Goal: Communication & Community: Answer question/provide support

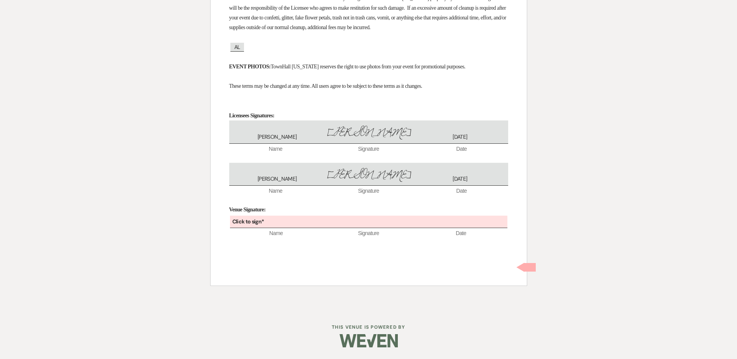
scroll to position [1733, 0]
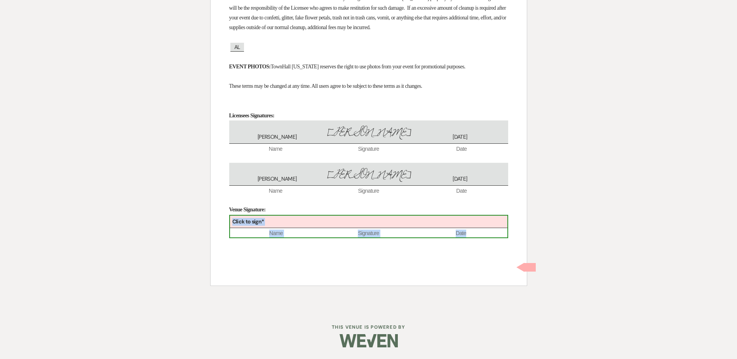
click at [300, 225] on div "Click to sign*" at bounding box center [369, 222] width 278 height 13
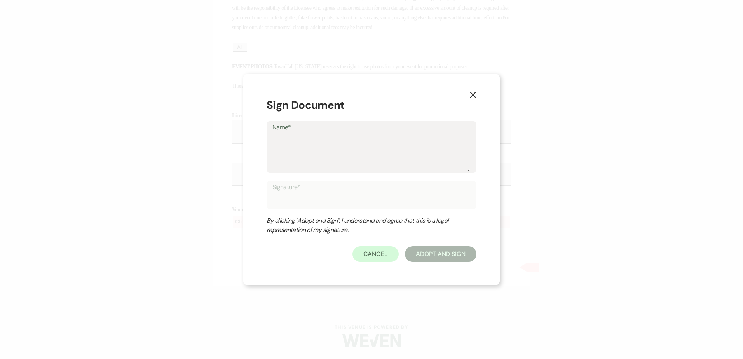
drag, startPoint x: 300, startPoint y: 225, endPoint x: 350, endPoint y: 143, distance: 96.3
click at [350, 143] on textarea "Name*" at bounding box center [371, 152] width 198 height 39
type textarea "[PERSON_NAME]"
type input "[PERSON_NAME]"
click at [428, 255] on button "Adopt And Sign" at bounding box center [441, 254] width 72 height 16
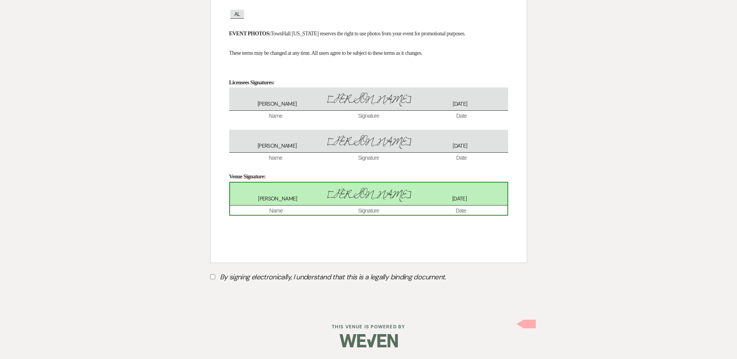
scroll to position [1766, 0]
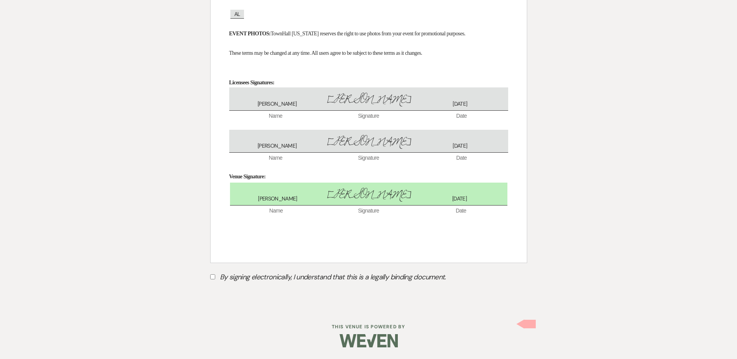
click at [214, 276] on input "By signing electronically, I understand that this is a legally binding document." at bounding box center [212, 276] width 5 height 5
checkbox input "true"
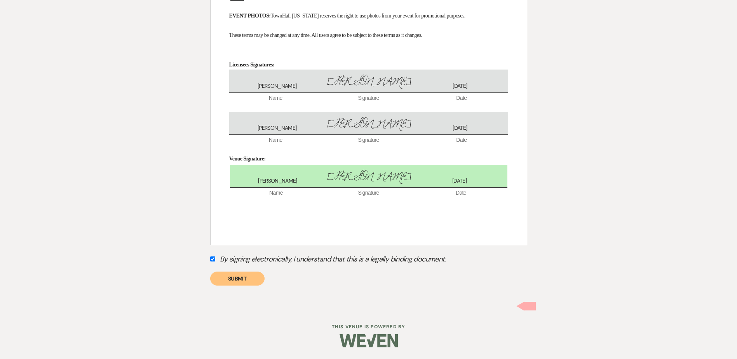
click at [238, 286] on button "Submit" at bounding box center [237, 279] width 54 height 14
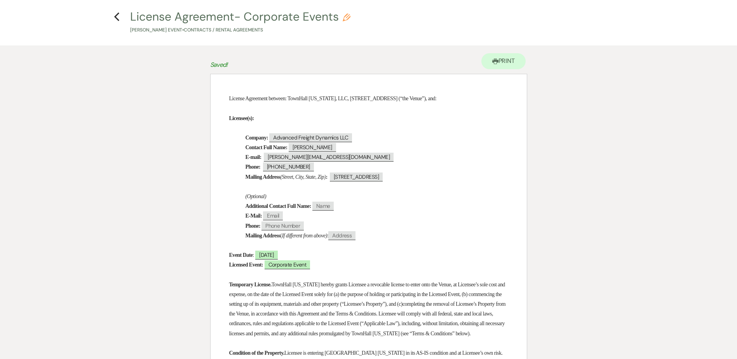
scroll to position [0, 0]
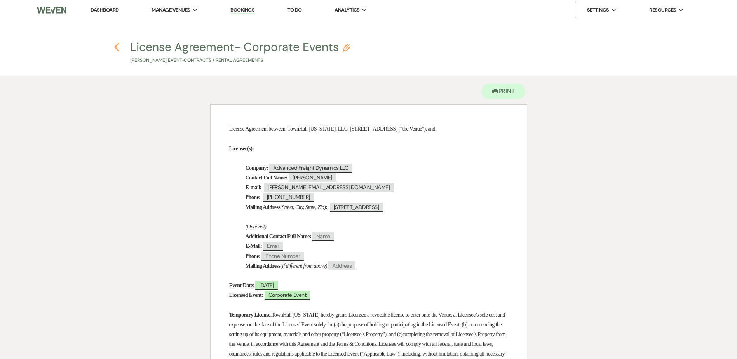
click at [117, 47] on icon "Previous" at bounding box center [117, 46] width 6 height 9
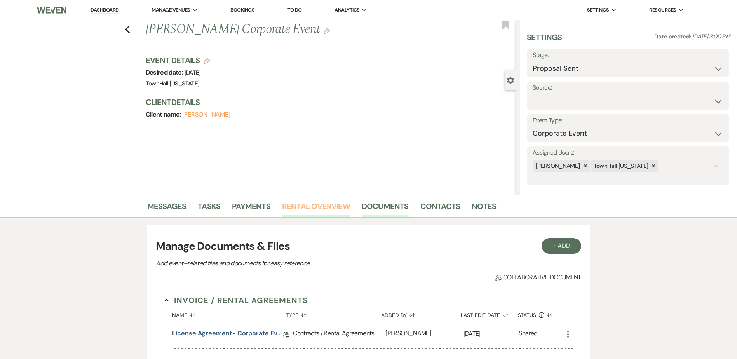
click at [323, 203] on link "Rental Overview" at bounding box center [316, 208] width 68 height 17
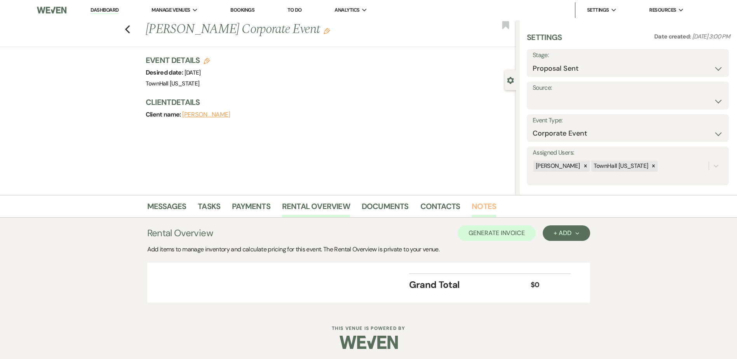
drag, startPoint x: 487, startPoint y: 205, endPoint x: 473, endPoint y: 206, distance: 14.8
click at [487, 205] on link "Notes" at bounding box center [484, 208] width 24 height 17
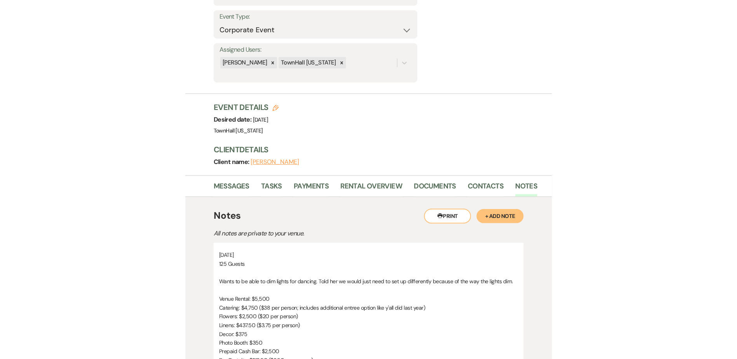
scroll to position [228, 0]
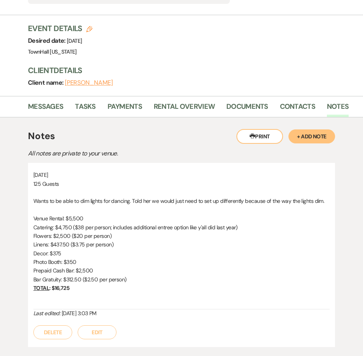
click at [321, 136] on button "+ Add Note" at bounding box center [312, 136] width 47 height 14
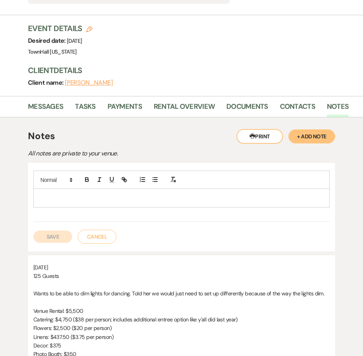
click at [118, 200] on p at bounding box center [182, 198] width 284 height 9
click at [51, 197] on p "E-mail sent 9.23.25" at bounding box center [182, 198] width 284 height 9
drag, startPoint x: 44, startPoint y: 197, endPoint x: 24, endPoint y: 194, distance: 20.8
click at [24, 194] on div "Printer Print + Add Note Notes All notes are private to your venue. E-Invoice s…" at bounding box center [181, 284] width 349 height 334
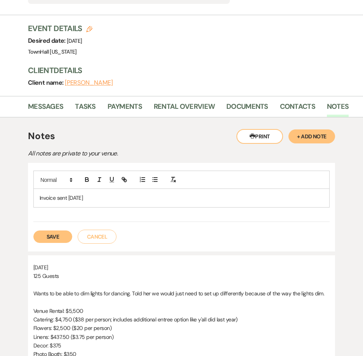
click at [50, 235] on button "Save" at bounding box center [52, 237] width 39 height 12
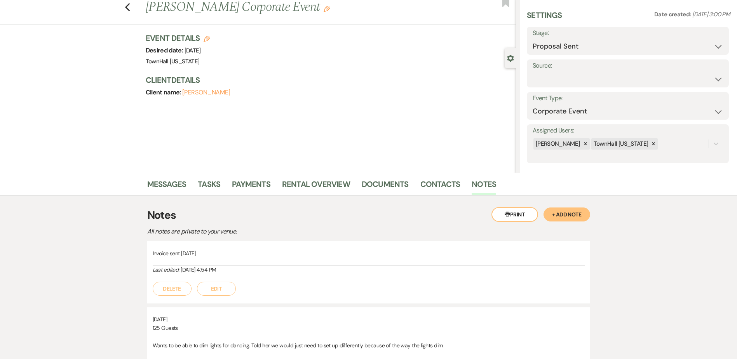
scroll to position [0, 0]
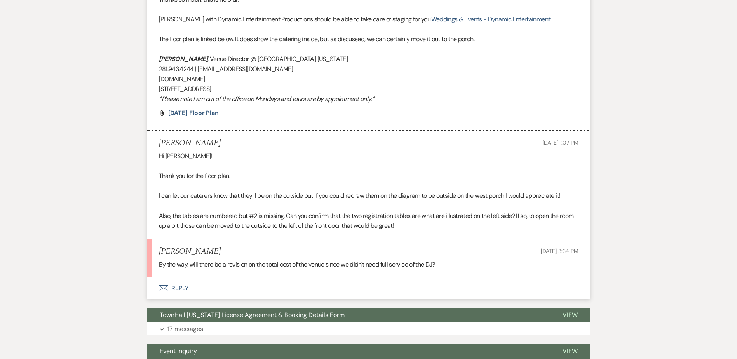
scroll to position [656, 0]
click at [166, 289] on icon "Envelope" at bounding box center [163, 288] width 9 height 6
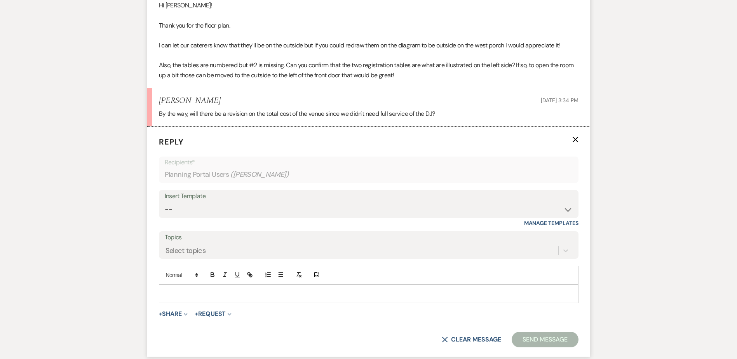
scroll to position [811, 0]
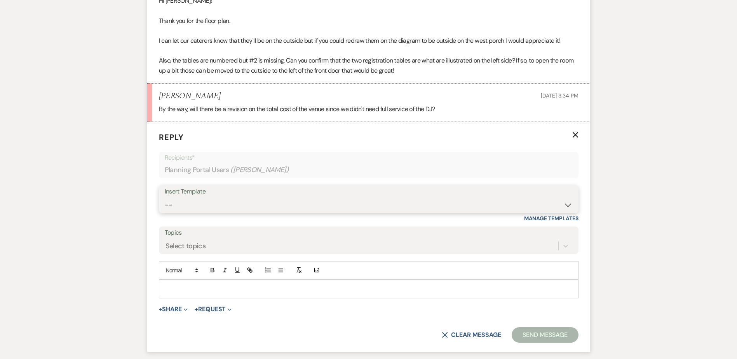
click at [172, 207] on select "-- Wedding Inquiry Follow Up: 2-3 days after initial lead- Avg Cost + Albums Th…" at bounding box center [369, 204] width 408 height 15
select select "1516"
click at [165, 197] on select "-- Wedding Inquiry Follow Up: 2-3 days after initial lead- Avg Cost + Albums Th…" at bounding box center [369, 204] width 408 height 15
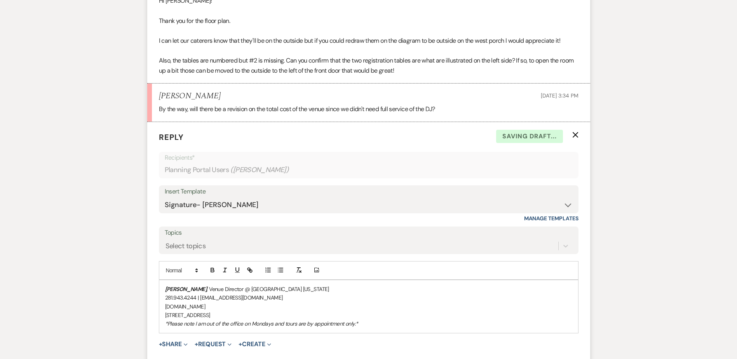
click at [162, 286] on div "[PERSON_NAME] , Venue Director @ [GEOGRAPHIC_DATA] [US_STATE] 281.943.4244 | [E…" at bounding box center [368, 306] width 419 height 53
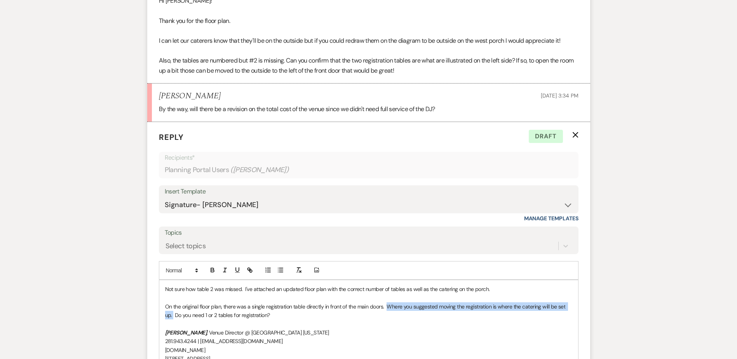
drag, startPoint x: 387, startPoint y: 307, endPoint x: 173, endPoint y: 318, distance: 214.5
click at [173, 318] on p "On the original floor plan, there was a single registration table directly in f…" at bounding box center [368, 310] width 407 height 17
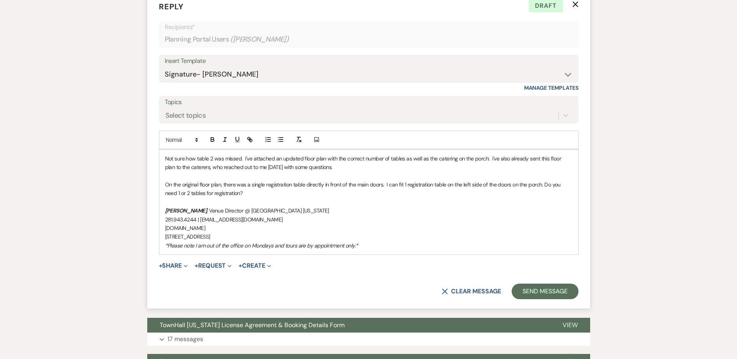
scroll to position [967, 0]
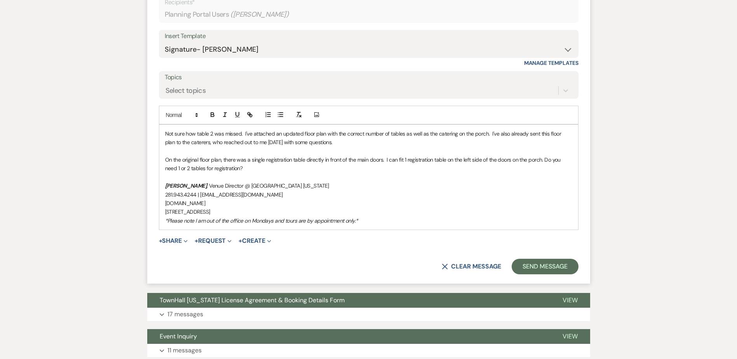
click at [254, 169] on p "On the original floor plan, there was a single registration table directly in f…" at bounding box center [368, 163] width 407 height 17
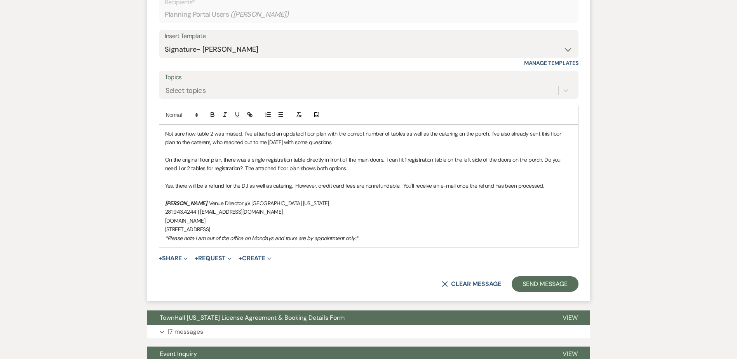
click at [166, 256] on button "+ Share Expand" at bounding box center [173, 258] width 29 height 6
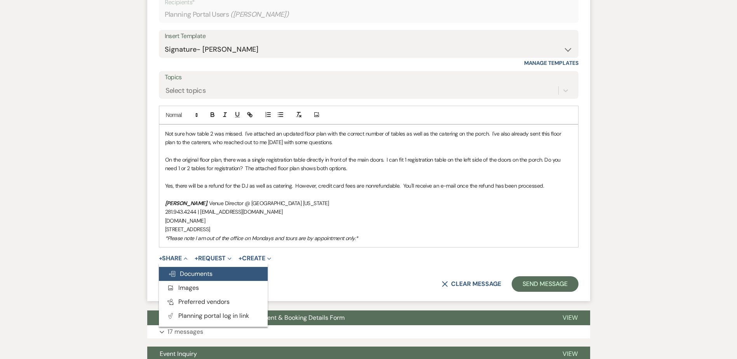
click at [176, 272] on span "Doc Upload Documents" at bounding box center [190, 274] width 44 height 8
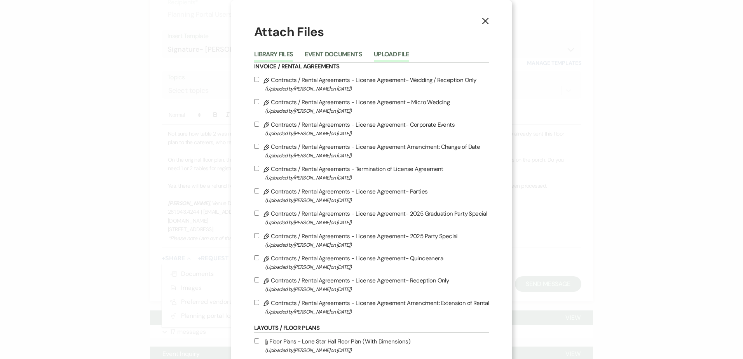
click at [381, 55] on button "Upload File" at bounding box center [391, 56] width 35 height 11
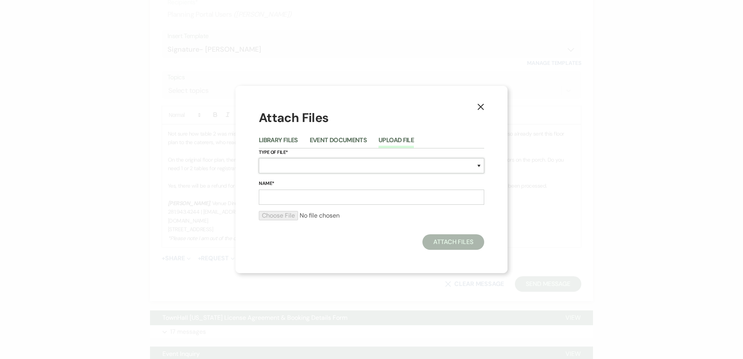
click at [289, 163] on select "Special Event Insurance Vendor Certificate of Insurance Contracts / Rental Agre…" at bounding box center [371, 165] width 225 height 15
select select "24"
click at [259, 158] on select "Special Event Insurance Vendor Certificate of Insurance Contracts / Rental Agre…" at bounding box center [371, 165] width 225 height 15
click at [281, 199] on input "Name*" at bounding box center [371, 197] width 225 height 15
type input "10.3.25 Floor Plan 2"
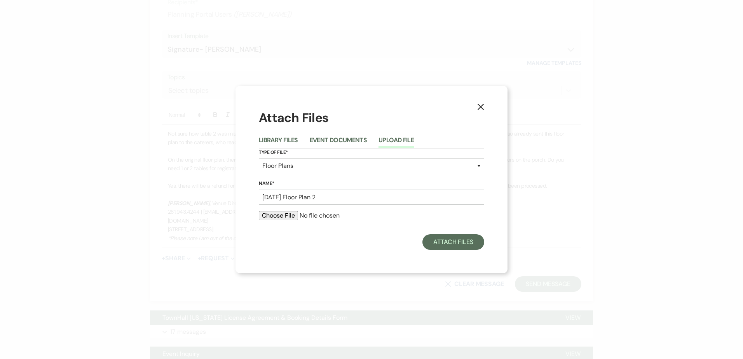
click at [290, 212] on input "file" at bounding box center [371, 215] width 225 height 9
type input "C:\fakepath\Floor Plan 2 10.3.25.pdf"
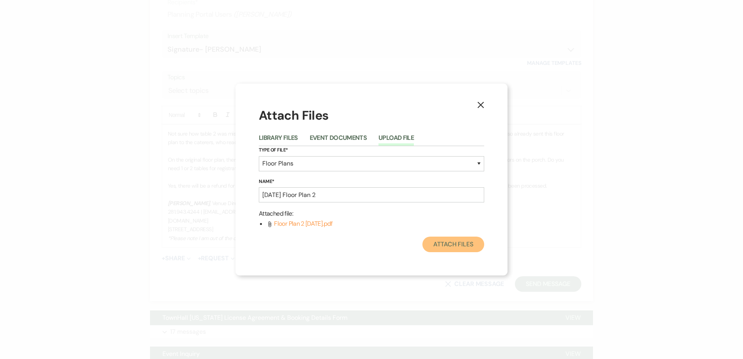
click at [452, 247] on button "Attach Files" at bounding box center [454, 245] width 62 height 16
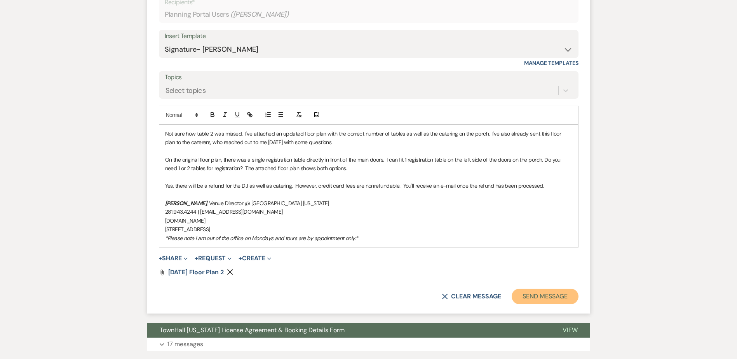
click at [538, 295] on button "Send Message" at bounding box center [545, 297] width 66 height 16
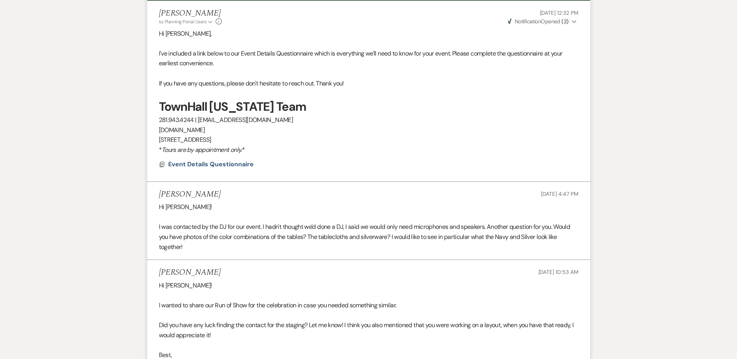
scroll to position [234, 0]
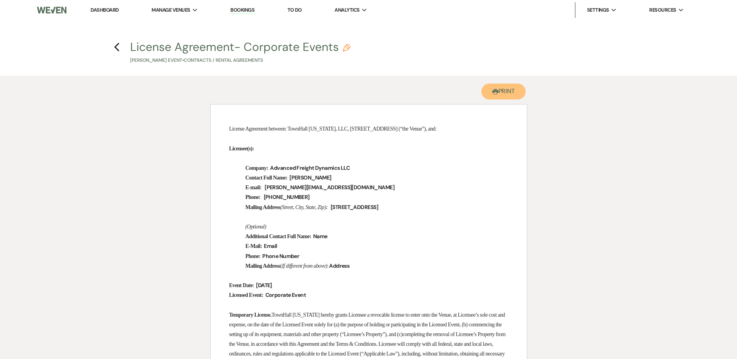
click at [510, 93] on button "Printer Print" at bounding box center [504, 92] width 45 height 16
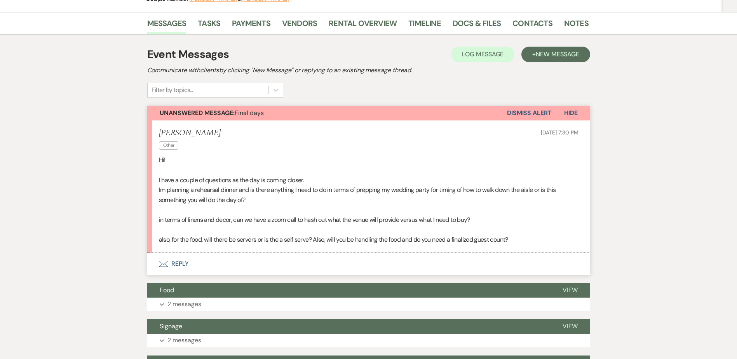
scroll to position [130, 0]
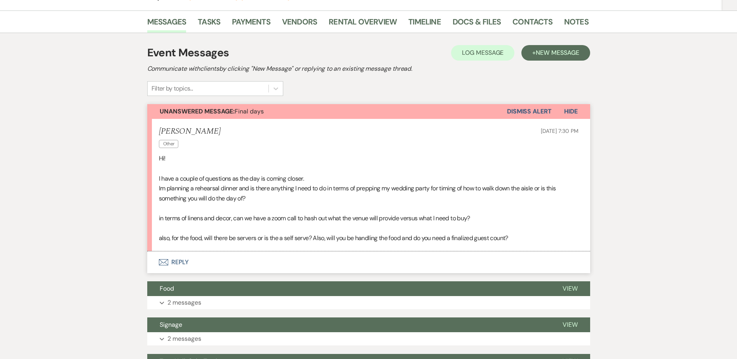
click at [175, 264] on button "Envelope Reply" at bounding box center [368, 262] width 443 height 22
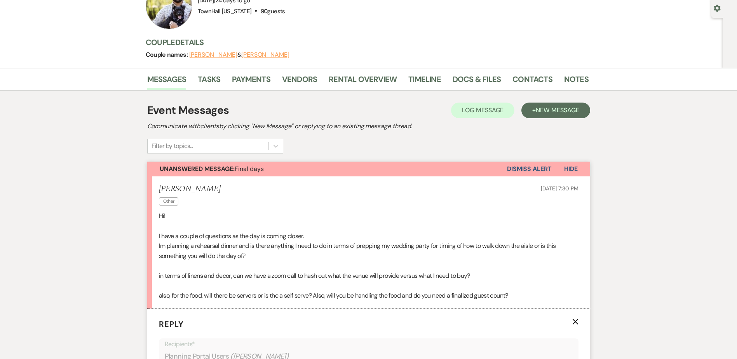
scroll to position [52, 0]
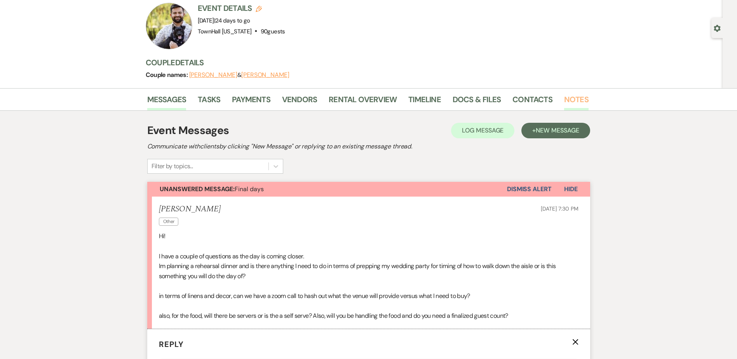
click at [578, 103] on link "Notes" at bounding box center [576, 101] width 24 height 17
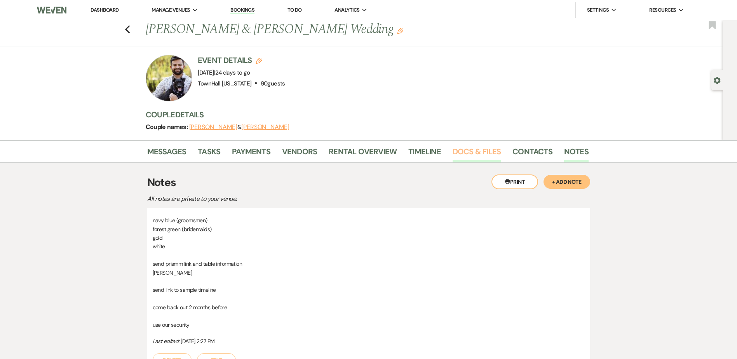
click at [471, 153] on link "Docs & Files" at bounding box center [477, 153] width 48 height 17
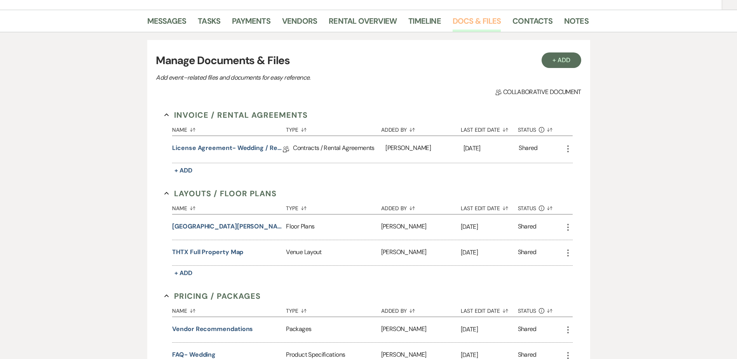
scroll to position [456, 0]
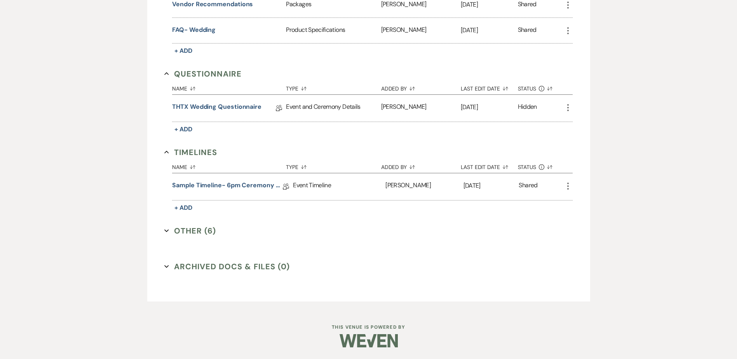
click at [188, 229] on button "Other (6) Expand" at bounding box center [190, 231] width 52 height 12
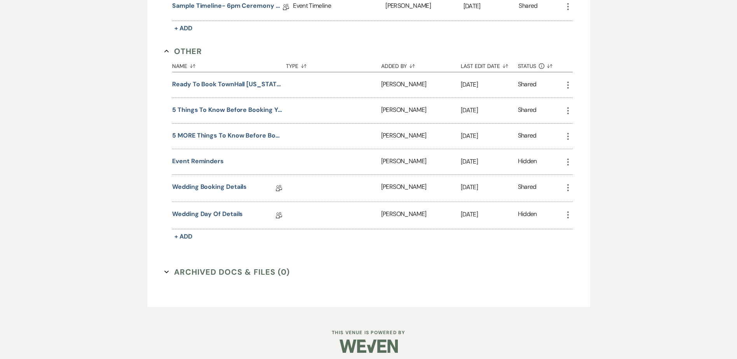
scroll to position [641, 0]
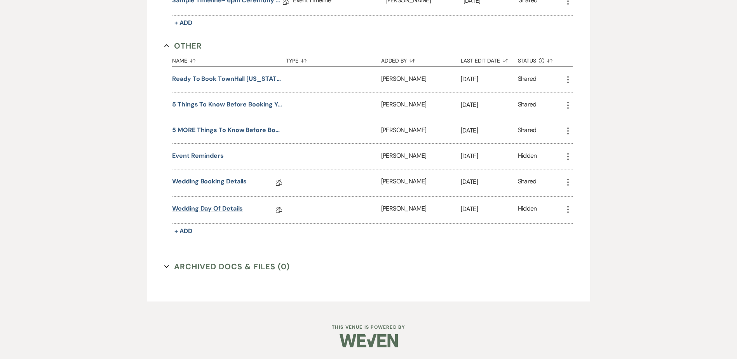
click at [197, 209] on link "Wedding Day Of Details" at bounding box center [207, 210] width 71 height 12
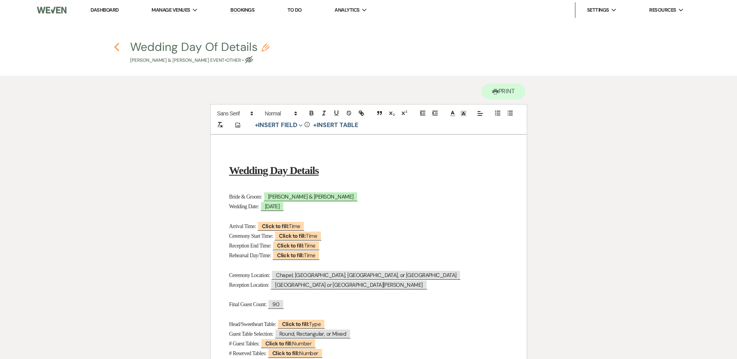
click at [114, 48] on icon "Previous" at bounding box center [117, 46] width 6 height 9
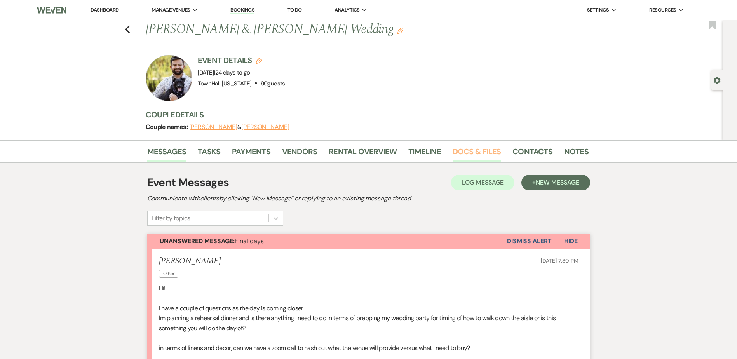
click at [475, 150] on link "Docs & Files" at bounding box center [477, 153] width 48 height 17
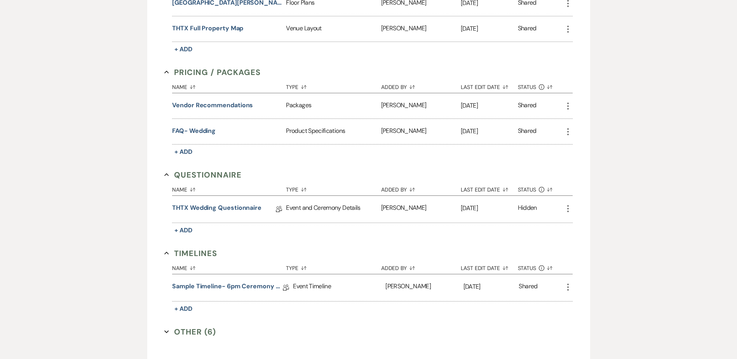
scroll to position [389, 0]
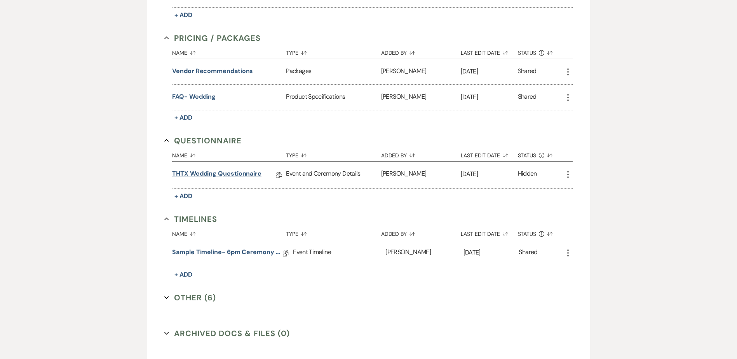
click at [217, 173] on link "THTX Wedding Questionnaire" at bounding box center [216, 175] width 89 height 12
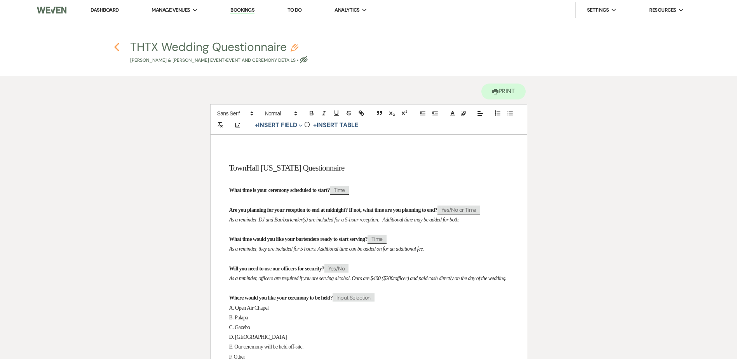
click at [117, 46] on icon "Previous" at bounding box center [117, 46] width 6 height 9
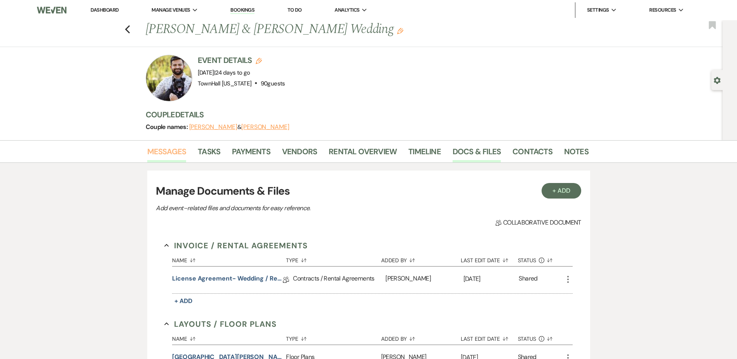
click at [166, 155] on link "Messages" at bounding box center [166, 153] width 39 height 17
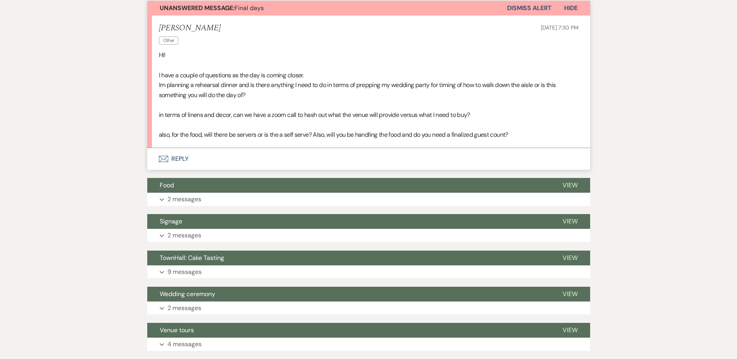
scroll to position [311, 0]
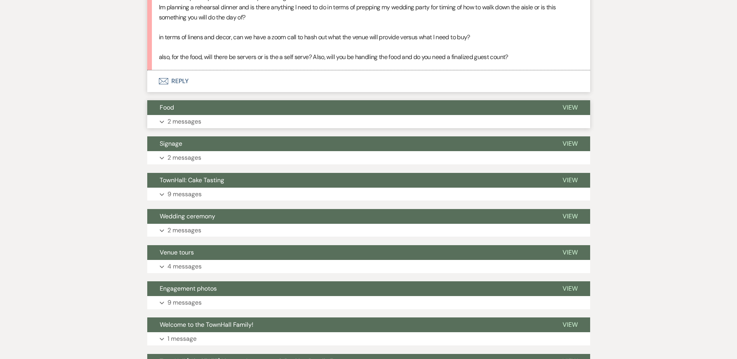
click at [172, 123] on p "2 messages" at bounding box center [185, 122] width 34 height 10
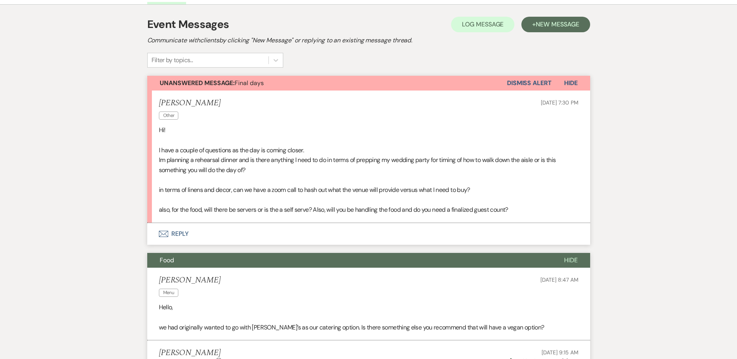
scroll to position [155, 0]
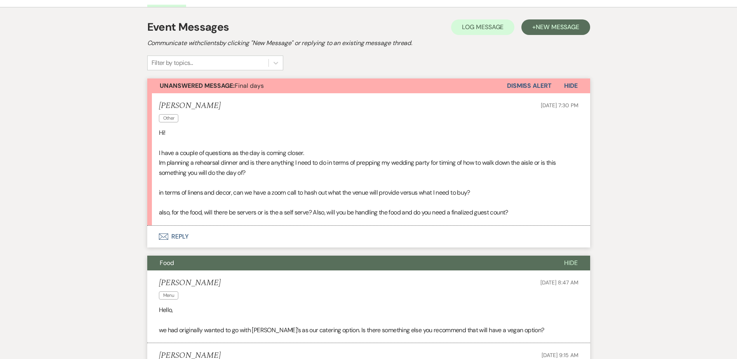
click at [178, 238] on button "Envelope Reply" at bounding box center [368, 237] width 443 height 22
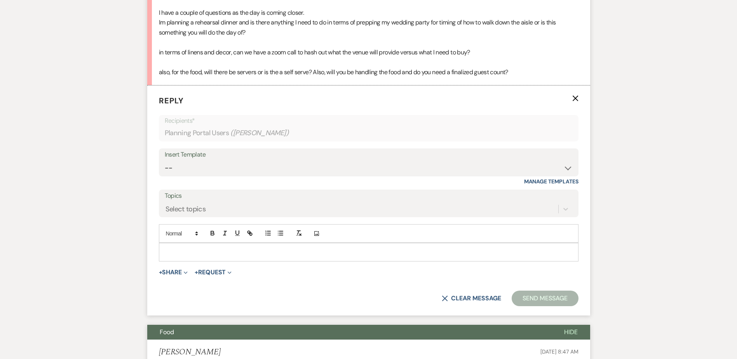
scroll to position [296, 0]
click at [179, 170] on select "-- Wedding Inquiry Follow Up: 2-3 days after initial lead- Avg Cost + Albums Th…" at bounding box center [369, 167] width 408 height 15
select select "1516"
click at [165, 160] on select "-- Wedding Inquiry Follow Up: 2-3 days after initial lead- Avg Cost + Albums Th…" at bounding box center [369, 167] width 408 height 15
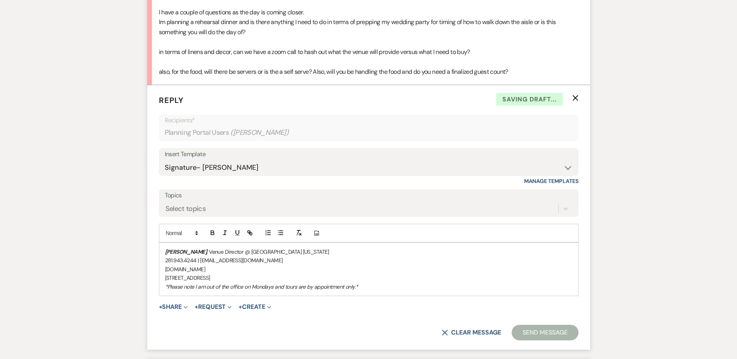
click at [163, 248] on div "Stephanie Jordan , Venue Director @ TownHall Texas 281.943.4244 | info@townhall…" at bounding box center [368, 269] width 419 height 53
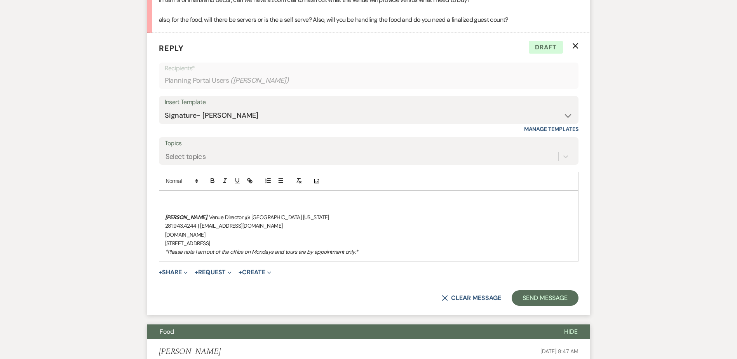
scroll to position [374, 0]
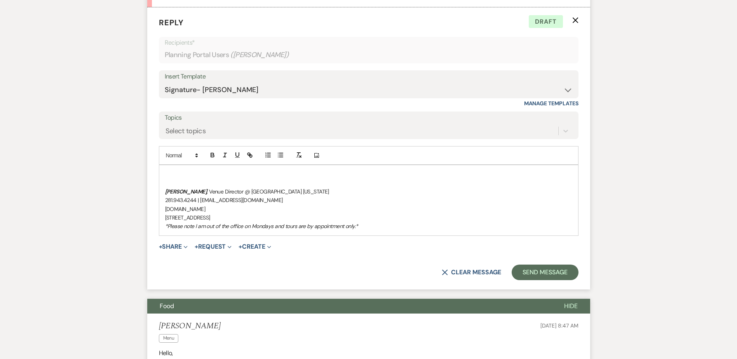
click at [176, 175] on p at bounding box center [368, 174] width 407 height 9
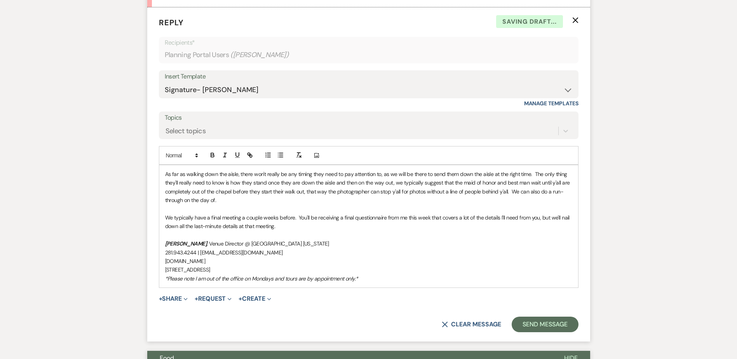
click at [297, 229] on p "We typically have a final meeting a couple weeks before. You'll be receiving a …" at bounding box center [368, 221] width 407 height 17
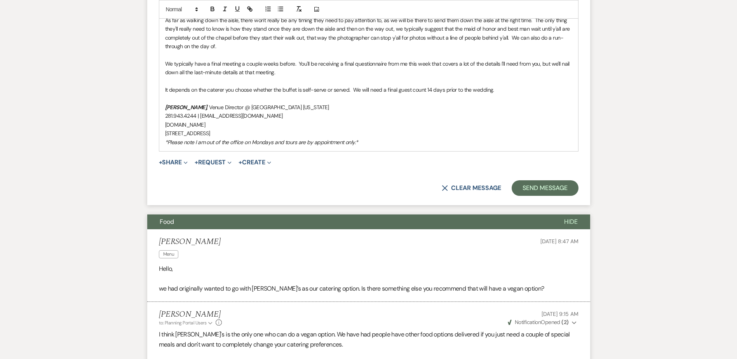
scroll to position [529, 0]
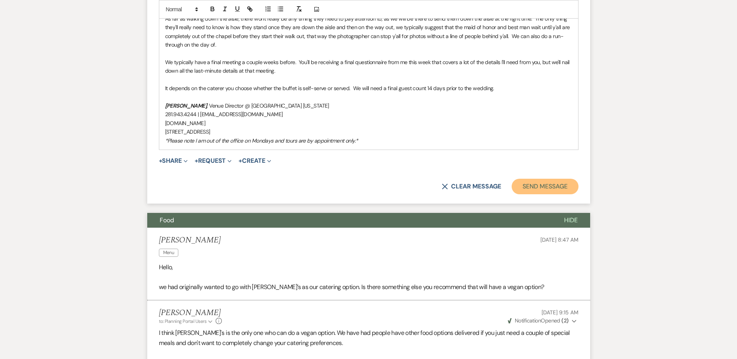
click at [552, 189] on button "Send Message" at bounding box center [545, 187] width 66 height 16
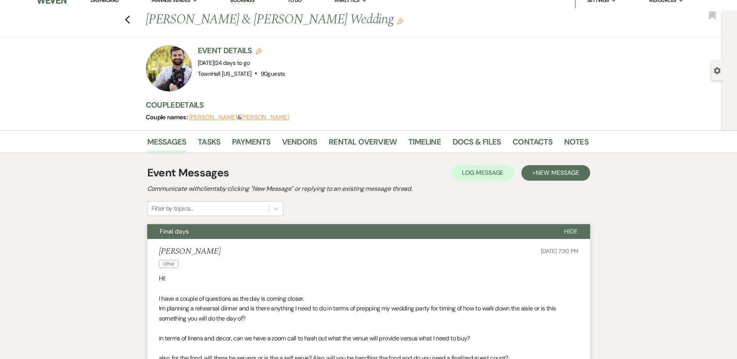
scroll to position [0, 0]
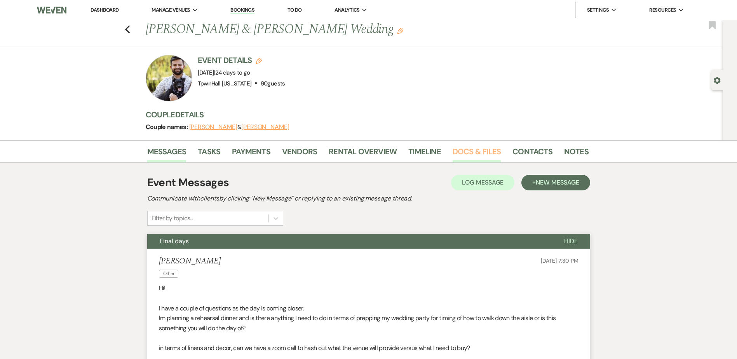
click at [489, 148] on link "Docs & Files" at bounding box center [477, 153] width 48 height 17
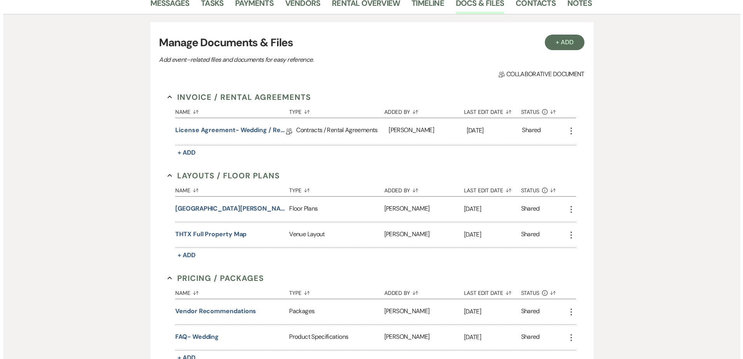
scroll to position [145, 0]
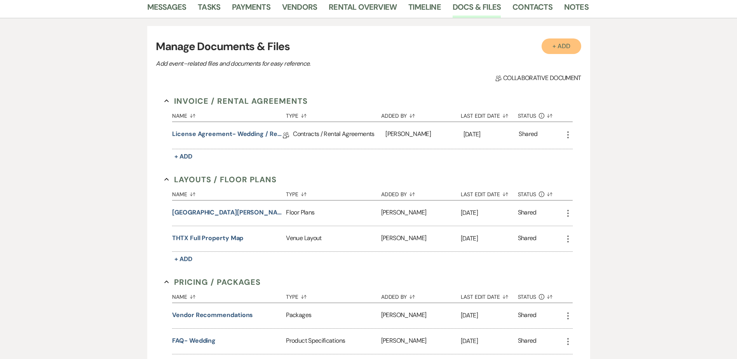
click at [561, 51] on button "+ Add" at bounding box center [562, 46] width 40 height 16
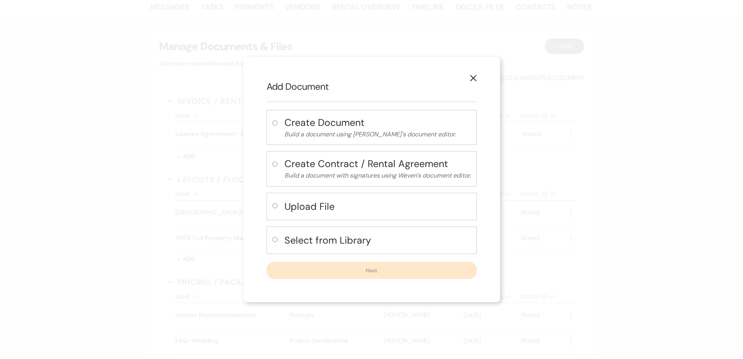
click at [317, 234] on h4 "Select from Library" at bounding box center [378, 241] width 187 height 14
radio input "true"
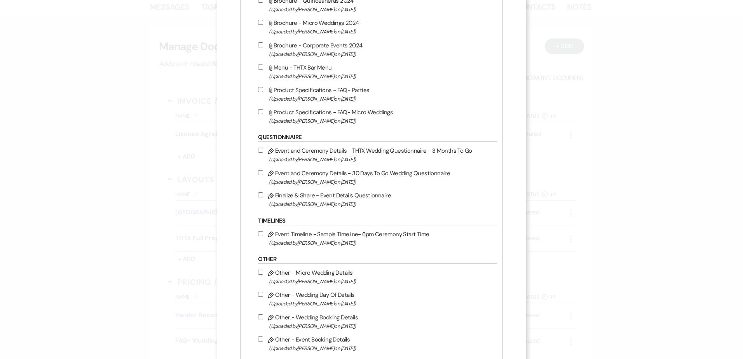
scroll to position [622, 0]
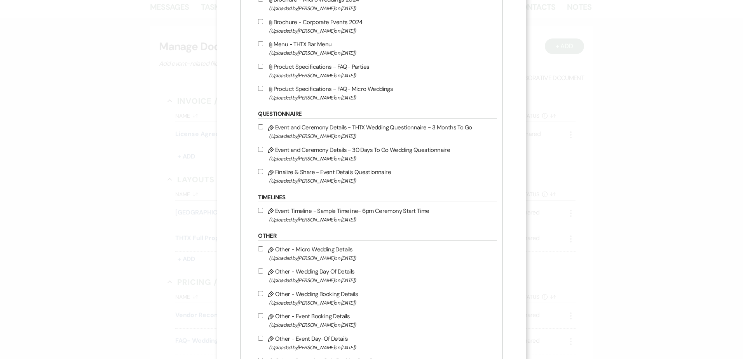
click at [263, 148] on label "Pencil Event and Ceremony Details - 30 Days To Go Wedding Questionnaire (Upload…" at bounding box center [375, 154] width 235 height 18
click at [263, 148] on input "Pencil Event and Ceremony Details - 30 Days To Go Wedding Questionnaire (Upload…" at bounding box center [260, 149] width 5 height 5
checkbox input "true"
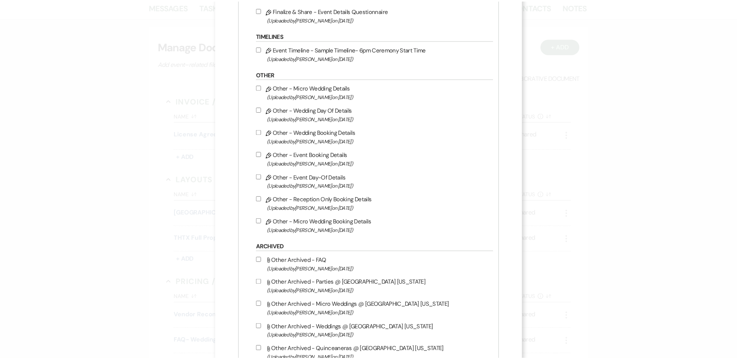
scroll to position [978, 0]
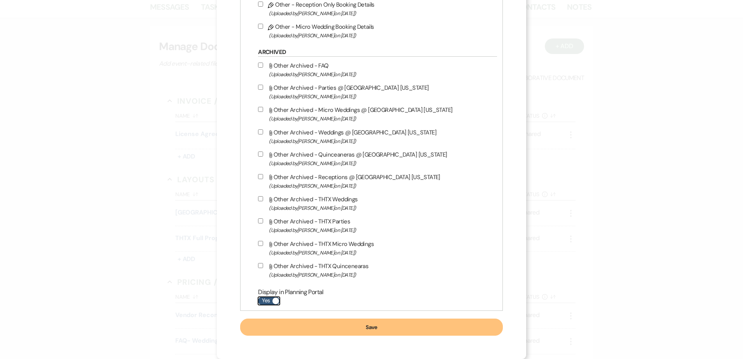
click at [264, 297] on label "Yes" at bounding box center [269, 301] width 22 height 8
click at [264, 297] on input "Yes" at bounding box center [269, 301] width 22 height 8
checkbox input "false"
click at [287, 333] on button "Save" at bounding box center [371, 327] width 262 height 17
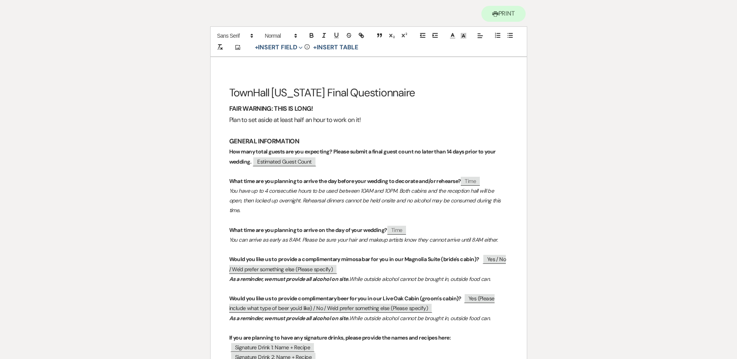
scroll to position [155, 0]
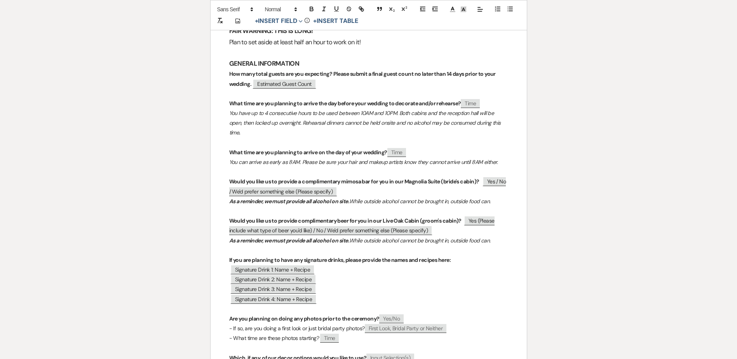
click at [506, 157] on p "You can arrive as early as 8AM. Please be sure your hair and makeup artists kno…" at bounding box center [368, 162] width 279 height 10
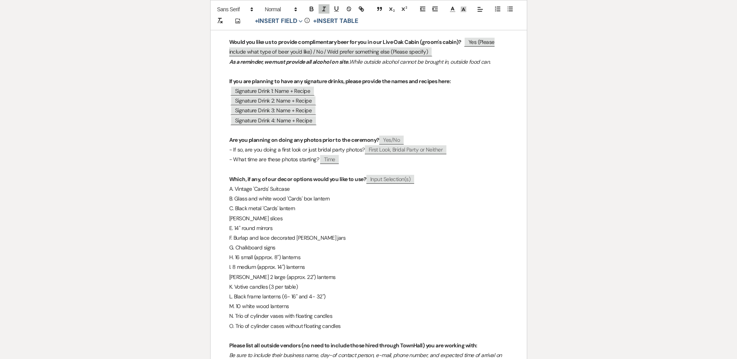
scroll to position [311, 0]
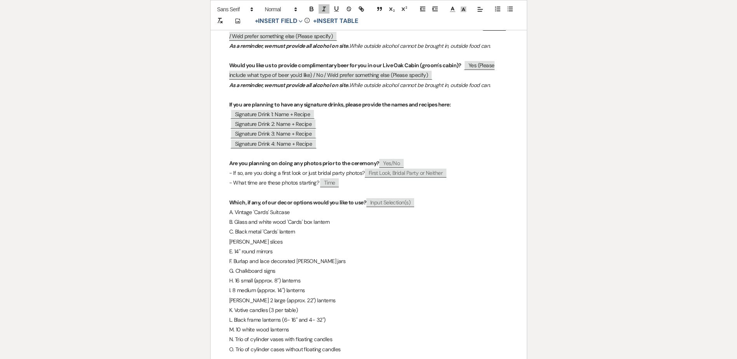
click at [246, 188] on p at bounding box center [368, 193] width 279 height 10
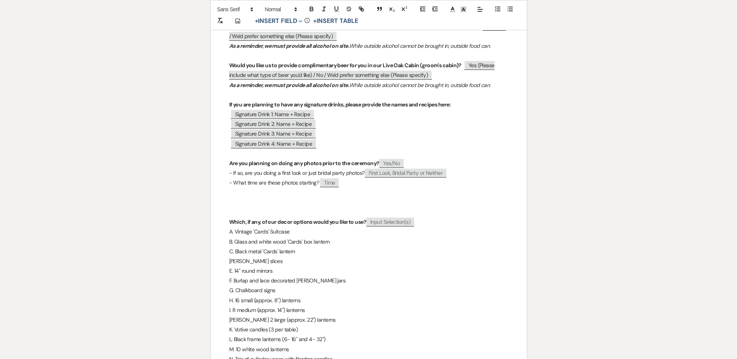
click at [234, 198] on p at bounding box center [368, 203] width 279 height 10
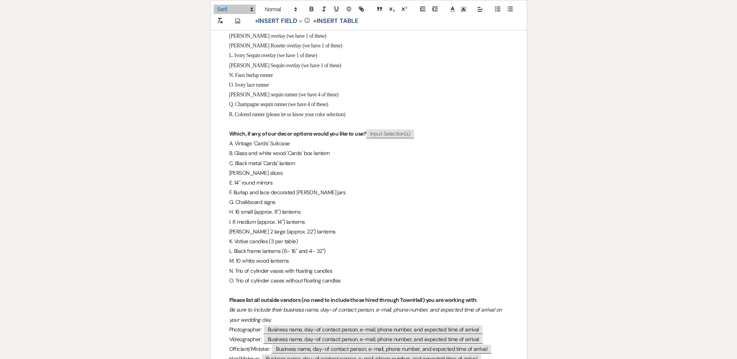
scroll to position [855, 0]
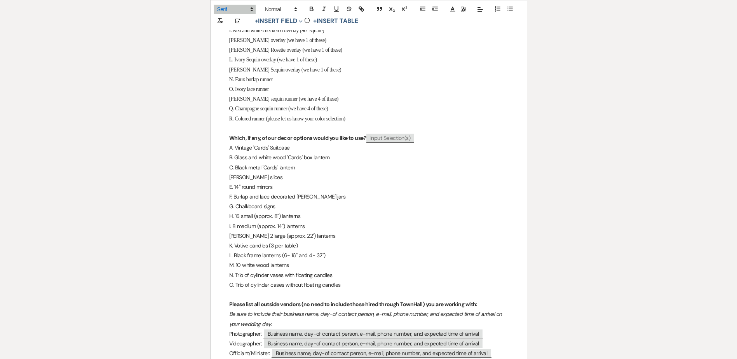
click at [374, 124] on p "R. Colored runner (please let us know your color selection)" at bounding box center [368, 119] width 279 height 10
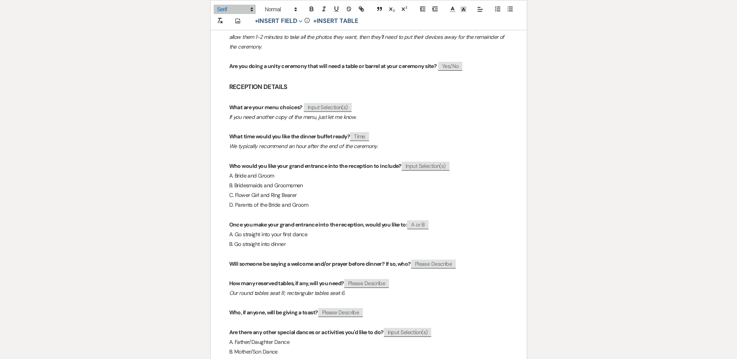
scroll to position [1866, 0]
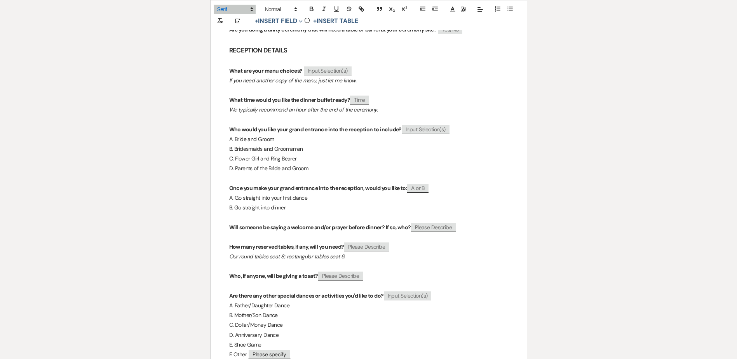
click at [389, 115] on p "We typically recommend an hour after the end of the ceremony." at bounding box center [368, 110] width 279 height 10
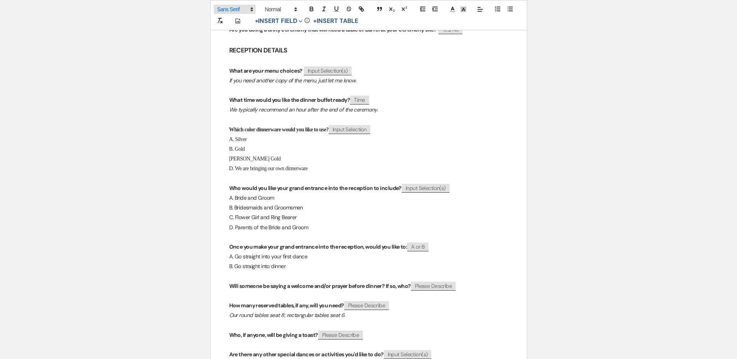
click at [230, 13] on span at bounding box center [235, 9] width 42 height 9
click at [234, 34] on span at bounding box center [234, 34] width 35 height 12
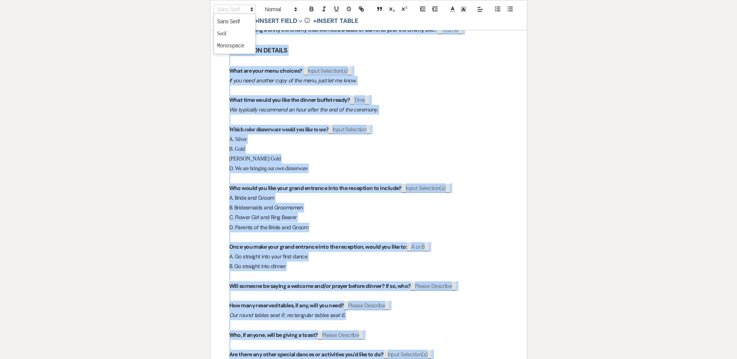
scroll to position [1867, 0]
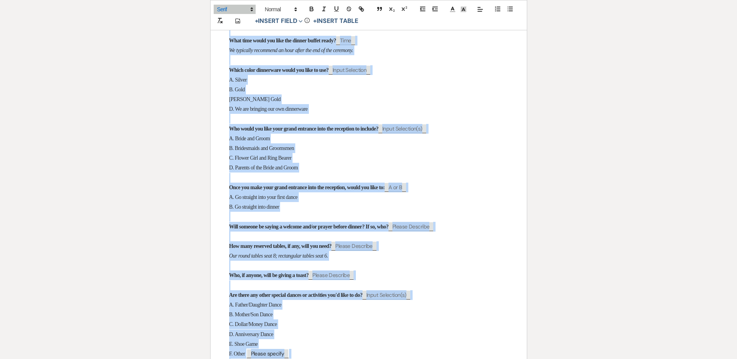
click at [459, 65] on p at bounding box center [368, 60] width 279 height 10
click at [405, 85] on p "A. Silver" at bounding box center [368, 80] width 279 height 10
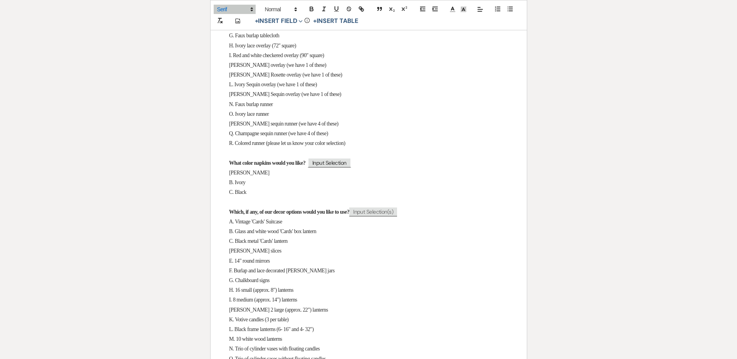
scroll to position [856, 0]
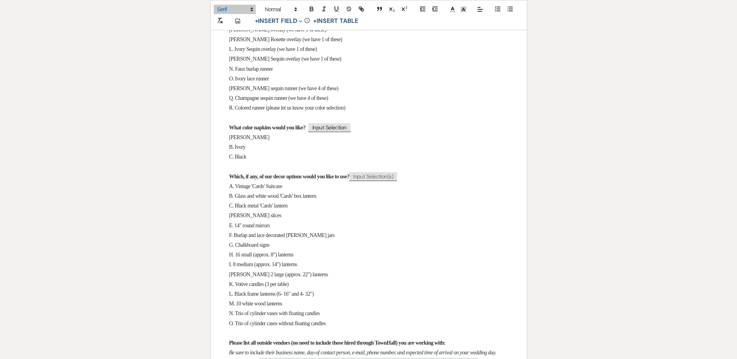
click at [258, 162] on p "C. Black" at bounding box center [368, 157] width 279 height 10
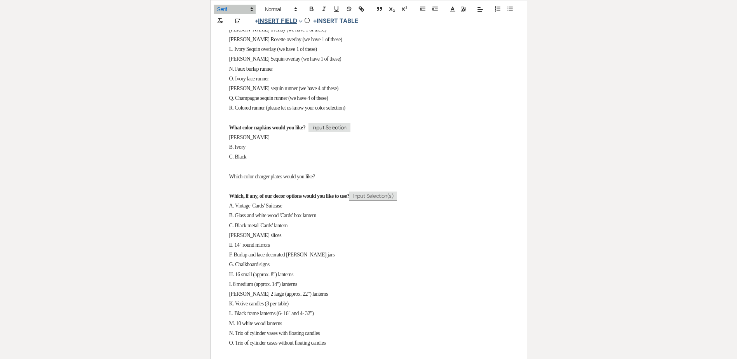
click at [285, 17] on button "+ Insert Field Expand" at bounding box center [279, 20] width 54 height 9
click at [286, 38] on button "Standard Field" at bounding box center [280, 37] width 58 height 14
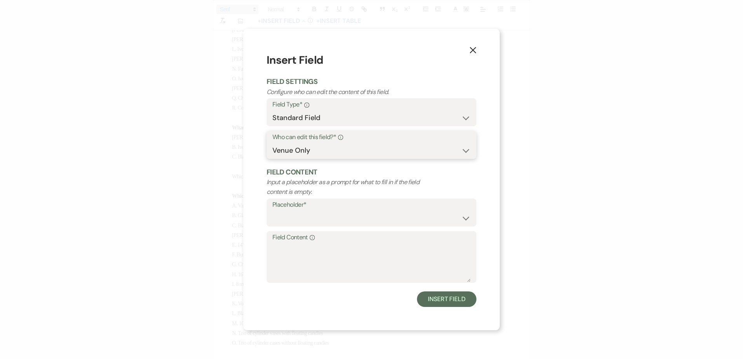
click at [328, 157] on select "Both Venue & Client Client Only Venue Only" at bounding box center [371, 150] width 198 height 15
select select "clientAndOwner"
click at [272, 143] on select "Both Venue & Client Client Only Venue Only" at bounding box center [371, 150] width 198 height 15
click at [320, 218] on select "Custom Placeholder Date Time Name Location Venue Name Type Number Budget Addres…" at bounding box center [371, 218] width 198 height 15
click at [272, 211] on select "Custom Placeholder Date Time Name Location Venue Name Type Number Budget Addres…" at bounding box center [371, 218] width 198 height 15
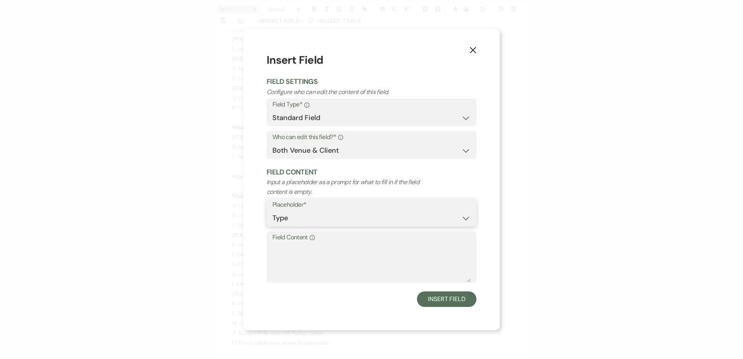
select select "Type"
click at [295, 263] on textarea "Field Content Info" at bounding box center [371, 262] width 198 height 39
type textarea "Input Selection"
click at [447, 301] on button "Insert Field" at bounding box center [446, 300] width 59 height 16
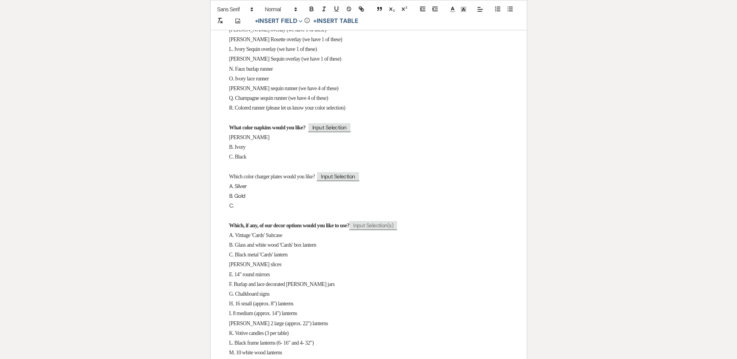
click at [249, 211] on p "C." at bounding box center [368, 206] width 279 height 10
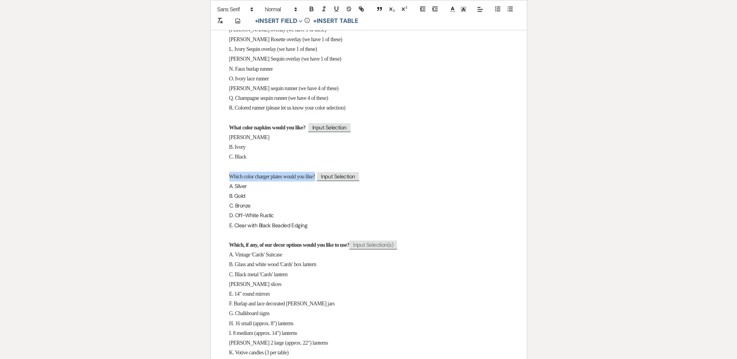
drag, startPoint x: 230, startPoint y: 198, endPoint x: 322, endPoint y: 197, distance: 92.1
click at [315, 180] on span "Which color charger plates would you like?" at bounding box center [272, 177] width 86 height 6
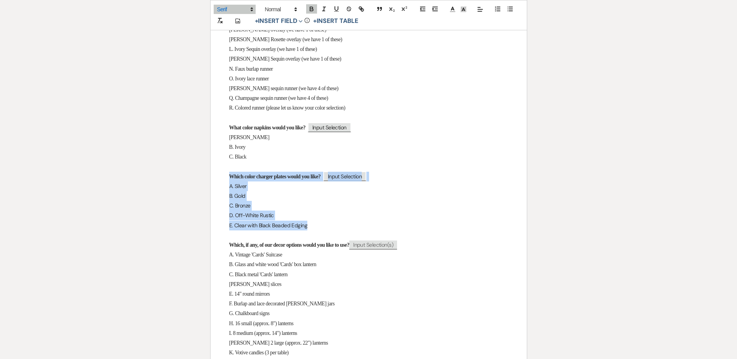
drag, startPoint x: 315, startPoint y: 248, endPoint x: 224, endPoint y: 197, distance: 104.2
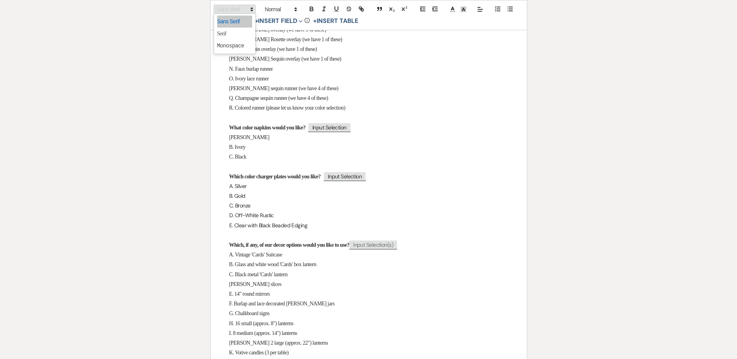
click at [234, 7] on span at bounding box center [235, 9] width 42 height 9
click at [241, 34] on span at bounding box center [234, 34] width 35 height 12
click at [408, 172] on p at bounding box center [368, 167] width 279 height 10
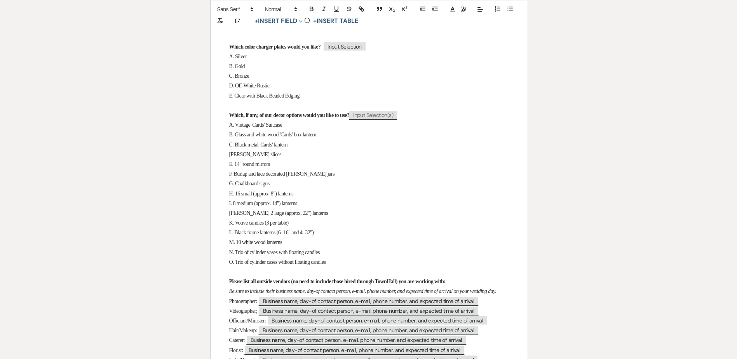
scroll to position [1011, 0]
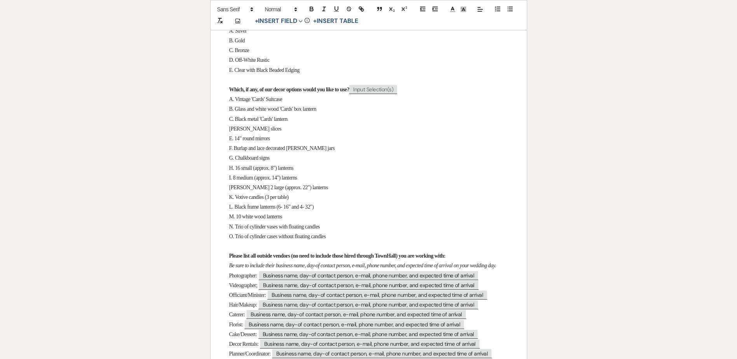
click at [164, 207] on div "Printer Print Add Photo + Insert Field Expand Standard Field Smart Field Signat…" at bounding box center [369, 296] width 560 height 2465
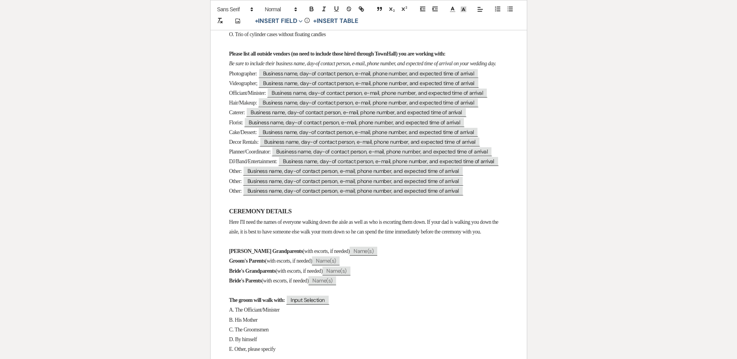
scroll to position [1245, 0]
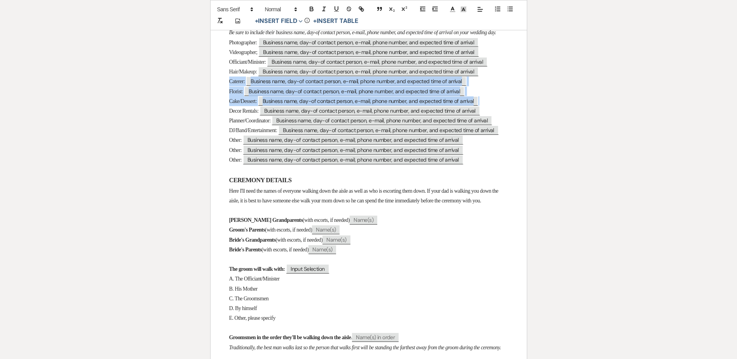
drag, startPoint x: 229, startPoint y: 108, endPoint x: 486, endPoint y: 127, distance: 258.0
click at [486, 127] on div "TownHall Texas Final Questionnaire FAIR WARNING: THIS IS LONG! Plan to set asid…" at bounding box center [369, 81] width 316 height 2382
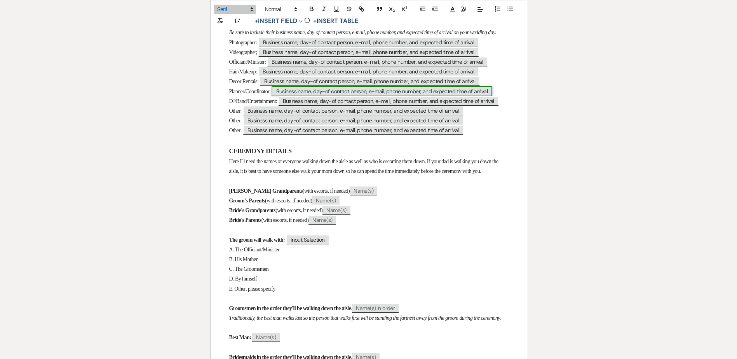
drag, startPoint x: 508, startPoint y: 120, endPoint x: 494, endPoint y: 121, distance: 13.2
click at [494, 96] on p "Planner/Coordinator: ﻿ Business name, day-of contact person, e-mail, phone numb…" at bounding box center [368, 92] width 279 height 10
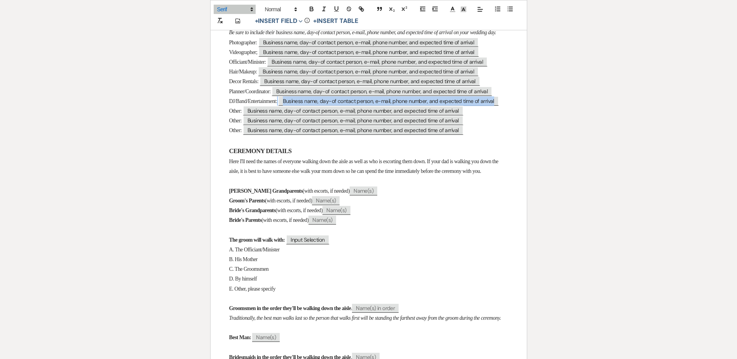
drag, startPoint x: 502, startPoint y: 132, endPoint x: 220, endPoint y: 118, distance: 282.5
click at [220, 118] on div "TownHall Texas Final Questionnaire FAIR WARNING: THIS IS LONG! Plan to set asid…" at bounding box center [369, 66] width 316 height 2353
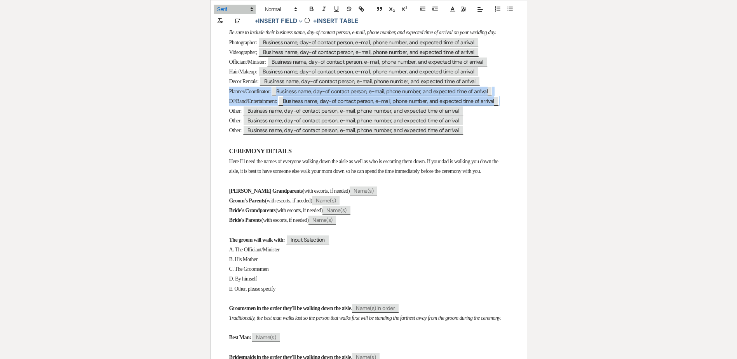
drag, startPoint x: 244, startPoint y: 122, endPoint x: 512, endPoint y: 134, distance: 268.1
click at [512, 134] on div "TownHall Texas Final Questionnaire FAIR WARNING: THIS IS LONG! Plan to set asid…" at bounding box center [369, 66] width 316 height 2353
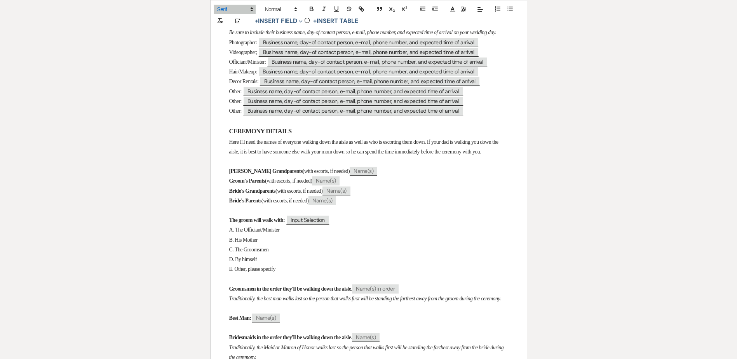
click at [258, 55] on span "Videographer; ﻿ Business name, day-of contact person, e-mail, phone number, and…" at bounding box center [354, 52] width 251 height 6
click at [372, 155] on span "Here I'll need the names of everyone walking down the aisle as well as who is e…" at bounding box center [364, 147] width 271 height 16
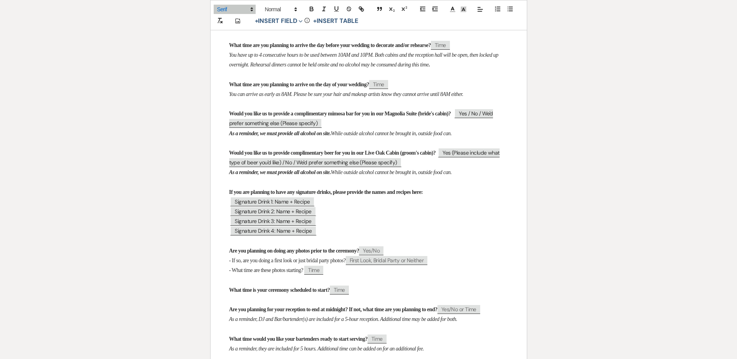
scroll to position [0, 0]
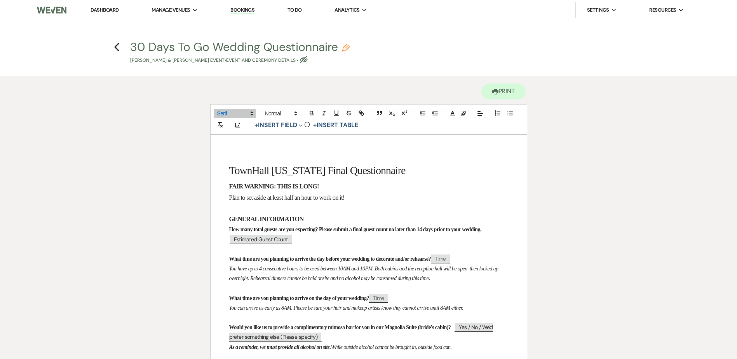
click at [346, 45] on use "button" at bounding box center [346, 48] width 8 height 8
select select "49"
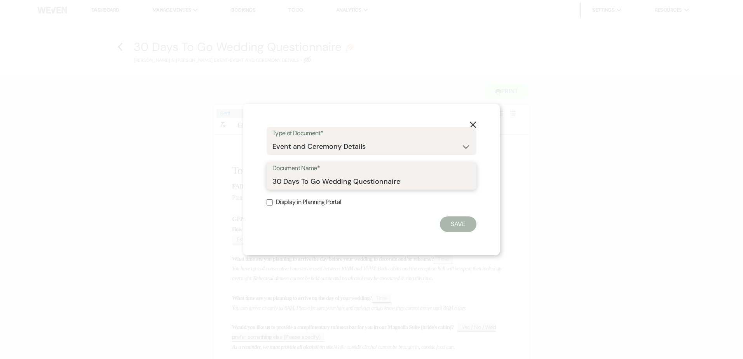
drag, startPoint x: 320, startPoint y: 181, endPoint x: 257, endPoint y: 178, distance: 62.7
click at [257, 178] on div "X Type of Document* Special Event Insurance Vendor Certificate of Insurance Con…" at bounding box center [371, 180] width 257 height 152
type input "THTX Final Wedding Questionnaire"
click at [466, 226] on button "Save" at bounding box center [458, 225] width 37 height 16
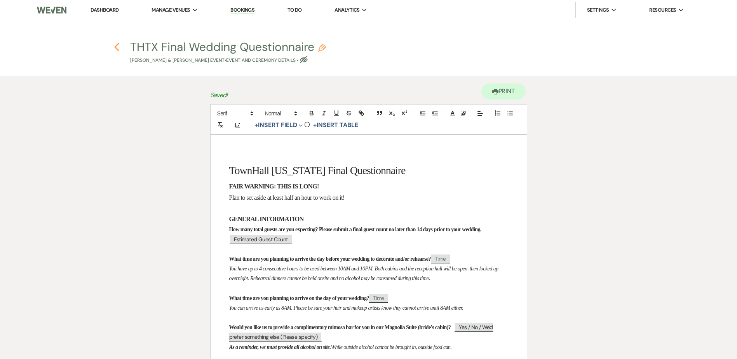
click at [117, 49] on use "button" at bounding box center [116, 47] width 5 height 9
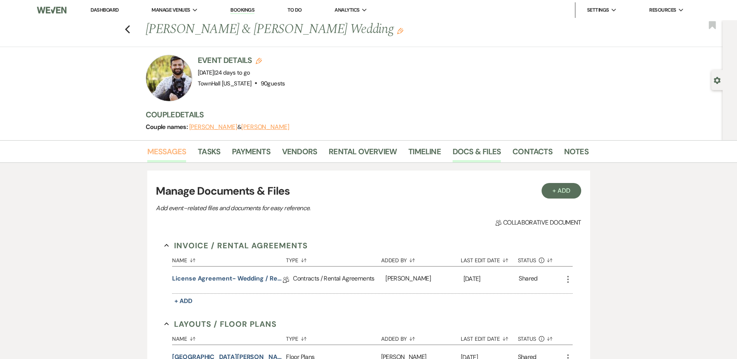
click at [183, 155] on link "Messages" at bounding box center [166, 153] width 39 height 17
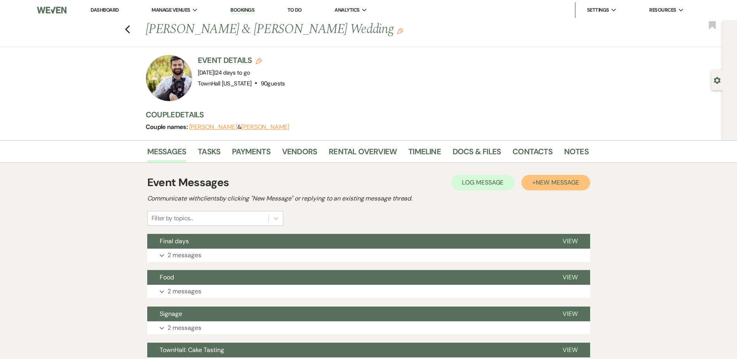
click at [548, 179] on span "New Message" at bounding box center [557, 182] width 43 height 8
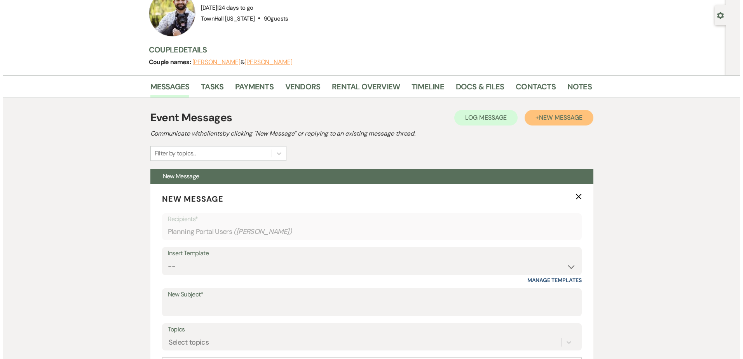
scroll to position [311, 0]
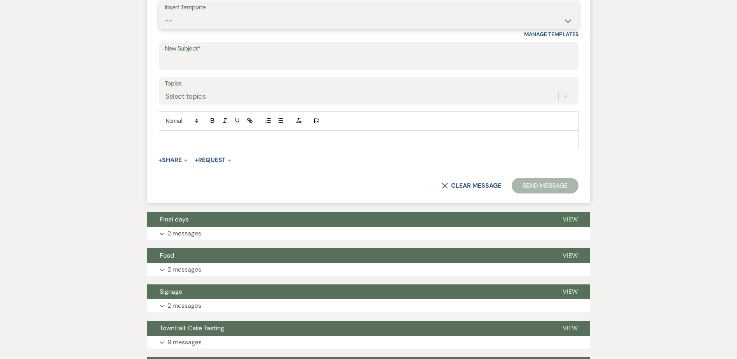
click at [175, 23] on select "-- Wedding Inquiry Follow Up: 2-3 days after initial lead- Avg Cost + Albums Th…" at bounding box center [369, 20] width 408 height 15
select select "1380"
click at [165, 13] on select "-- Wedding Inquiry Follow Up: 2-3 days after initial lead- Avg Cost + Albums Th…" at bounding box center [369, 20] width 408 height 15
type input "TownHall Texas Final Questionnaire"
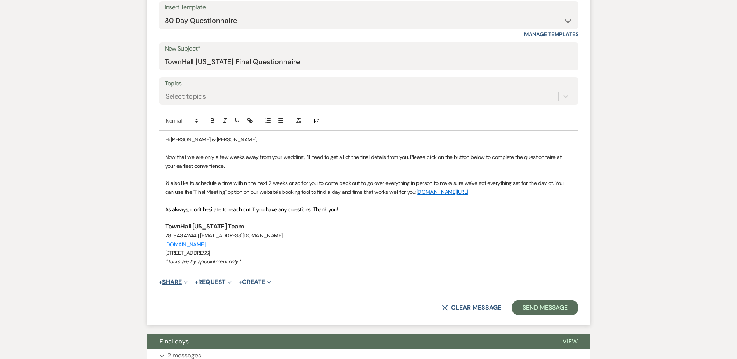
click at [173, 279] on button "+ Share Expand" at bounding box center [173, 282] width 29 height 6
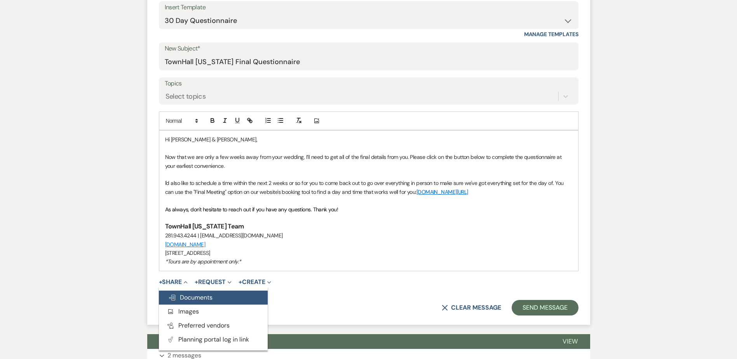
click at [183, 297] on span "Doc Upload Documents" at bounding box center [190, 297] width 44 height 8
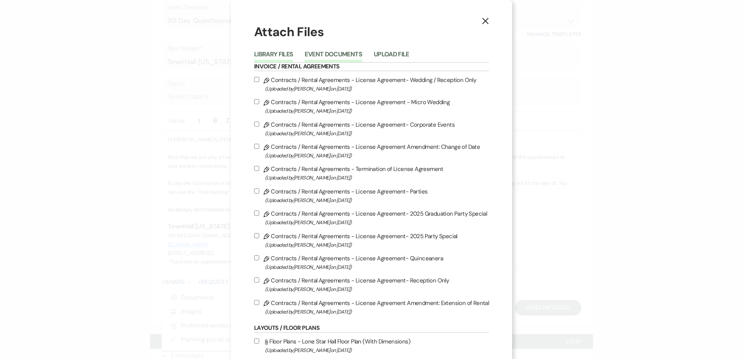
click at [349, 57] on button "Event Documents" at bounding box center [333, 56] width 57 height 11
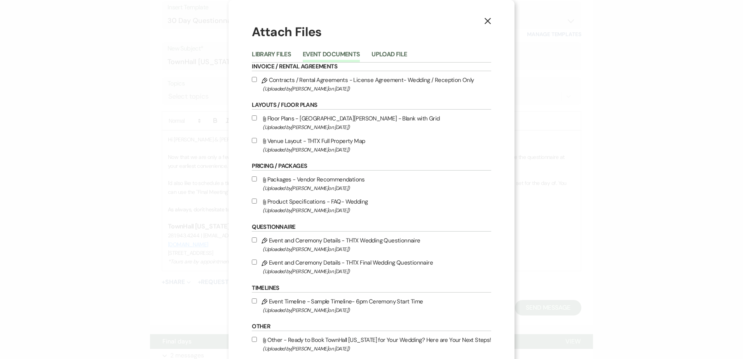
scroll to position [78, 0]
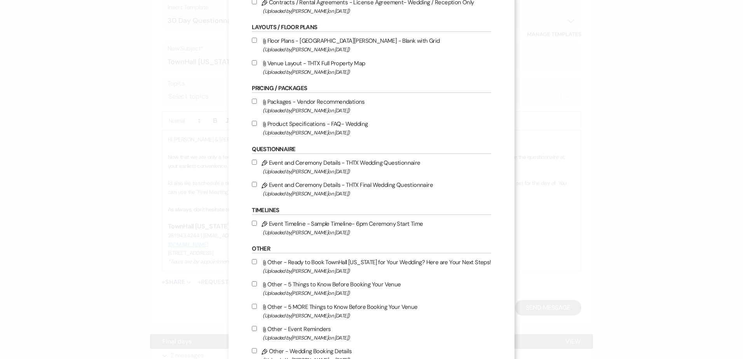
click at [257, 185] on input "Pencil Event and Ceremony Details - THTX Final Wedding Questionnaire (Uploaded …" at bounding box center [254, 184] width 5 height 5
checkbox input "true"
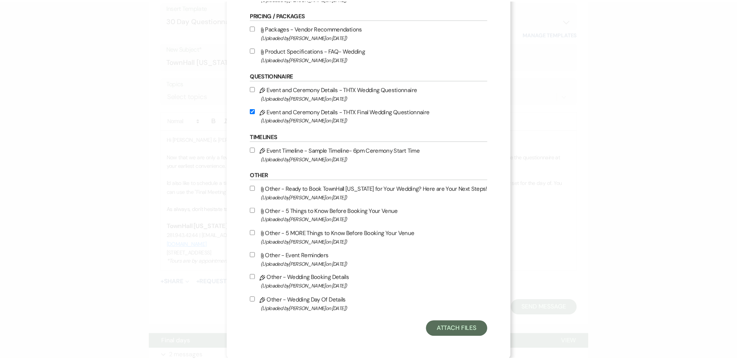
scroll to position [152, 0]
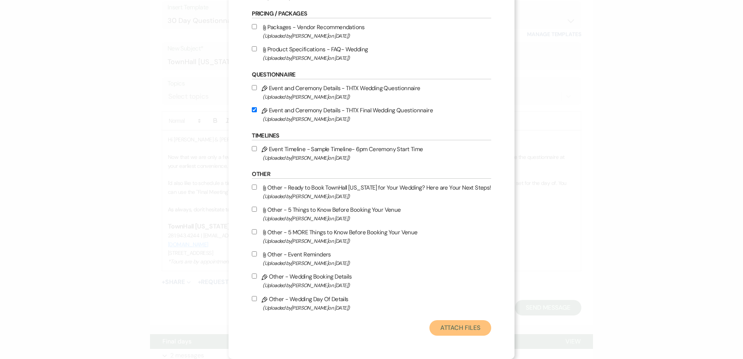
click at [471, 323] on button "Attach Files" at bounding box center [461, 328] width 62 height 16
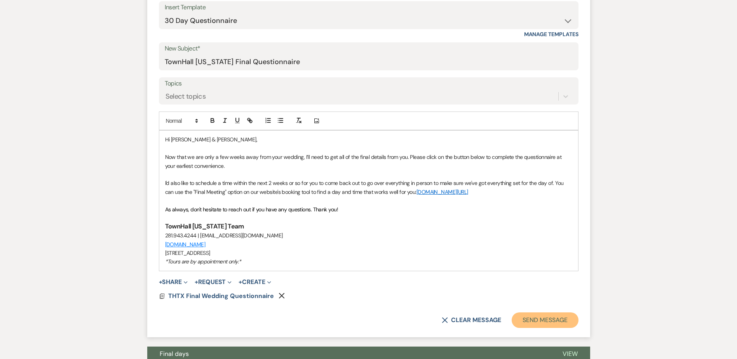
click at [546, 320] on button "Send Message" at bounding box center [545, 321] width 66 height 16
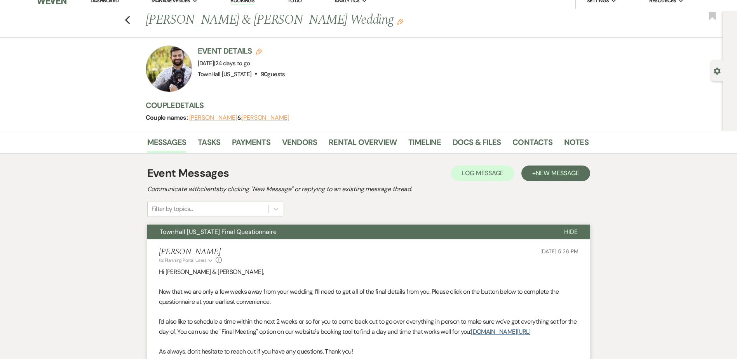
scroll to position [0, 0]
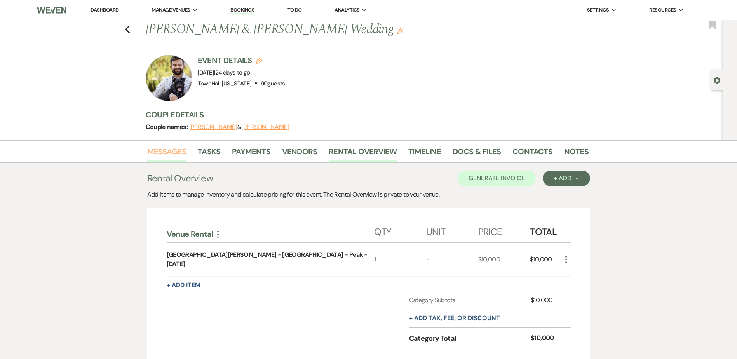
click at [171, 155] on link "Messages" at bounding box center [166, 153] width 39 height 17
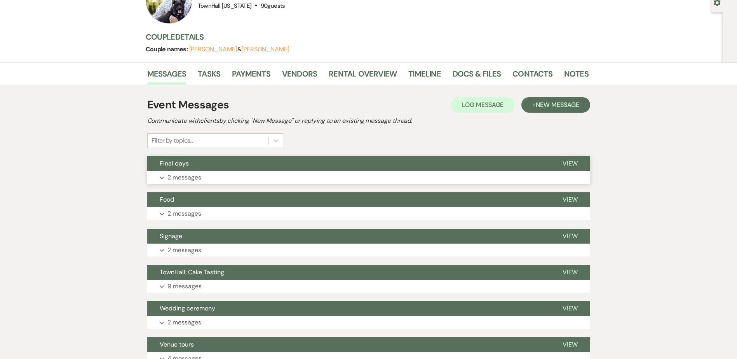
click at [175, 184] on button "Expand 2 messages" at bounding box center [368, 177] width 443 height 13
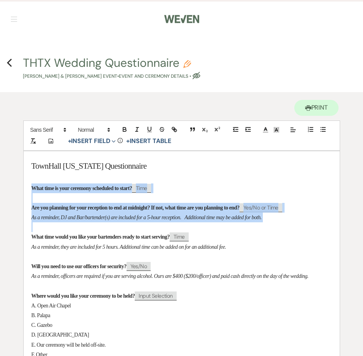
drag, startPoint x: 31, startPoint y: 187, endPoint x: 319, endPoint y: 225, distance: 290.5
copy div "What time is your ceremony scheduled to start? ﻿ Time ﻿ Are you planning for yo…"
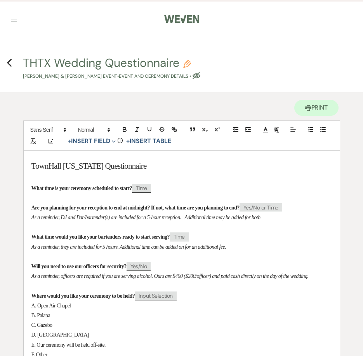
click at [59, 281] on p "As a reminder, officers are required if you are serving alcohol. Ours are $400 …" at bounding box center [181, 276] width 301 height 10
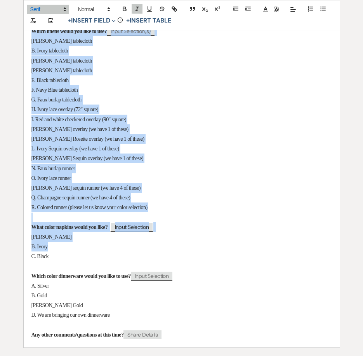
scroll to position [466, 0]
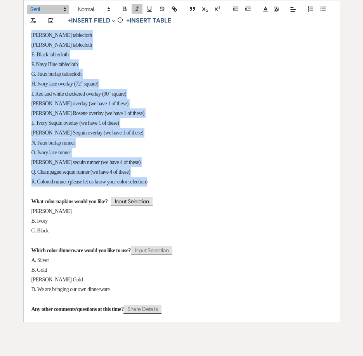
drag, startPoint x: 29, startPoint y: 111, endPoint x: 169, endPoint y: 192, distance: 161.7
click at [169, 192] on div "TownHall Texas Questionnaire What time is your ceremony scheduled to start? ﻿ T…" at bounding box center [182, 3] width 316 height 637
copy div "What time is your ceremony scheduled to start? ﻿ Time ﻿ Are you planning for yo…"
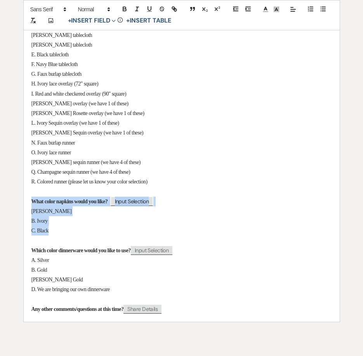
drag, startPoint x: 32, startPoint y: 209, endPoint x: 56, endPoint y: 240, distance: 39.3
click at [56, 240] on div "TownHall Texas Questionnaire What time is your ceremony scheduled to start? ﻿ T…" at bounding box center [182, 3] width 316 height 637
copy div "What color napkins would you like? ﻿ Input Selection ﻿ A. White B. Ivory C. Bla…"
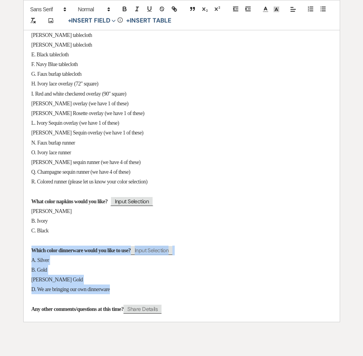
drag, startPoint x: 134, startPoint y: 297, endPoint x: -3, endPoint y: 262, distance: 141.1
copy div "Which color dinnerware would you like to use? ﻿ Input Selection ﻿ A. Silver B. …"
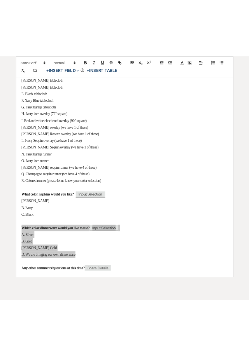
scroll to position [522, 0]
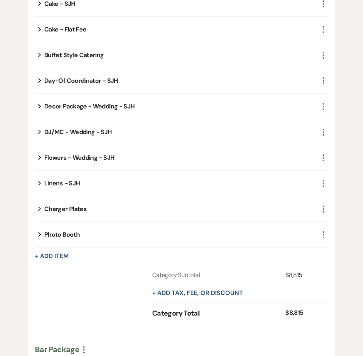
scroll to position [389, 0]
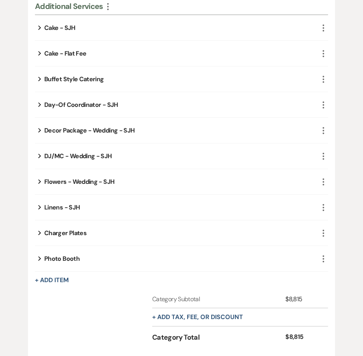
click at [39, 79] on icon "Expand" at bounding box center [39, 78] width 3 height 9
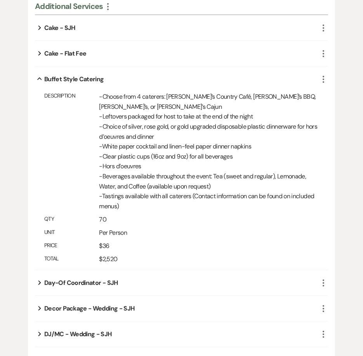
click at [39, 79] on use "button" at bounding box center [39, 78] width 4 height 3
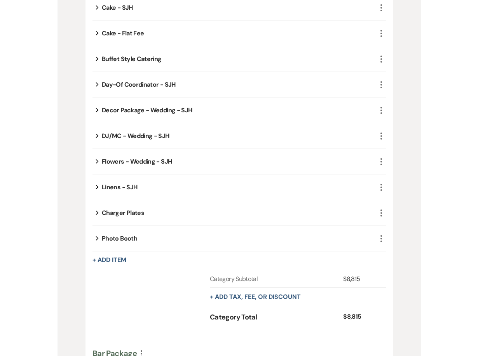
scroll to position [0, 0]
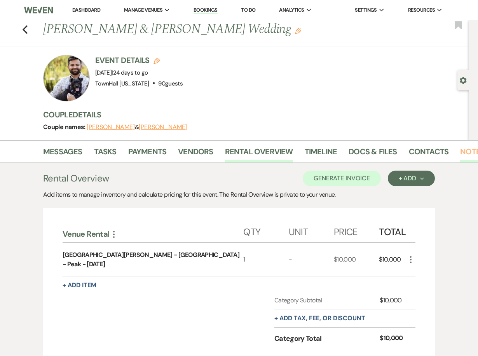
click at [460, 157] on link "Notes" at bounding box center [472, 153] width 24 height 17
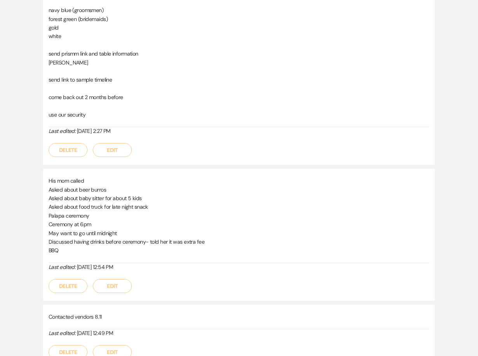
scroll to position [233, 0]
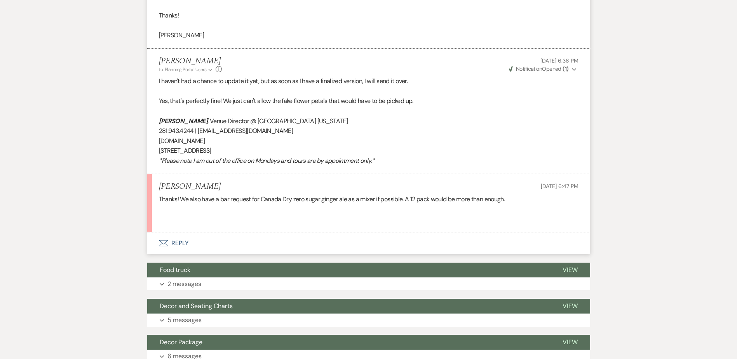
scroll to position [649, 0]
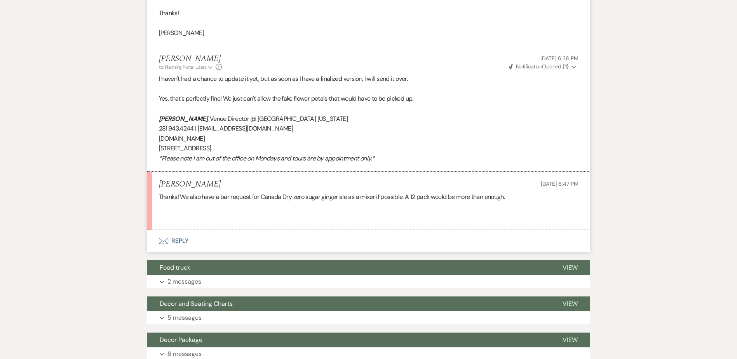
click at [183, 250] on button "Envelope Reply" at bounding box center [368, 241] width 443 height 22
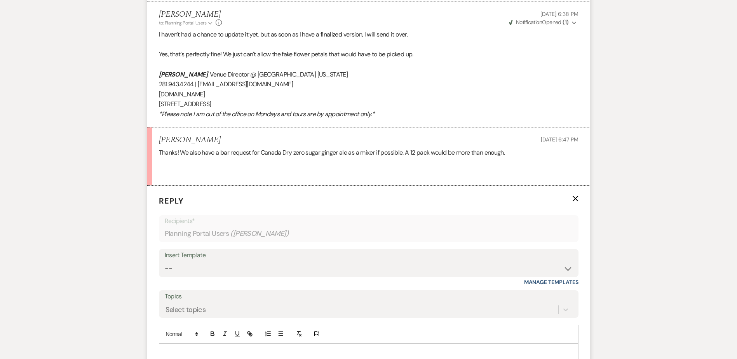
scroll to position [727, 0]
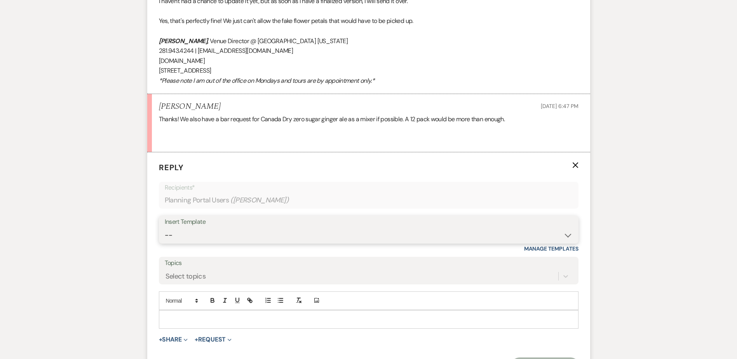
click at [180, 243] on select "-- Wedding Inquiry Follow Up: 2-3 days after initial lead- Avg Cost + Albums Th…" at bounding box center [369, 235] width 408 height 15
select select "1516"
click at [165, 238] on select "-- Wedding Inquiry Follow Up: 2-3 days after initial lead- Avg Cost + Albums Th…" at bounding box center [369, 235] width 408 height 15
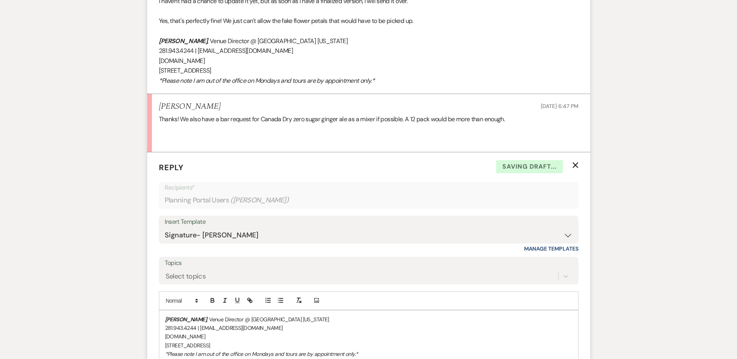
click at [160, 331] on div "Stephanie Jordan , Venue Director @ TownHall Texas 281.943.4244 | info@townhall…" at bounding box center [368, 337] width 419 height 53
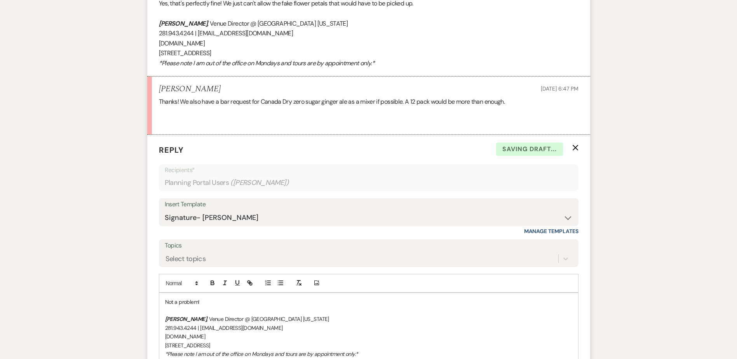
scroll to position [822, 0]
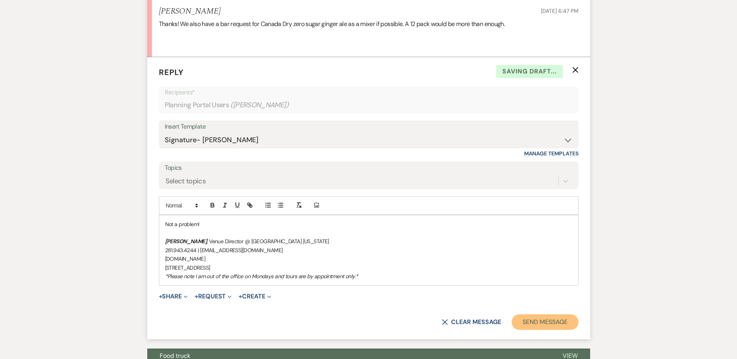
click at [546, 330] on button "Send Message" at bounding box center [545, 322] width 66 height 16
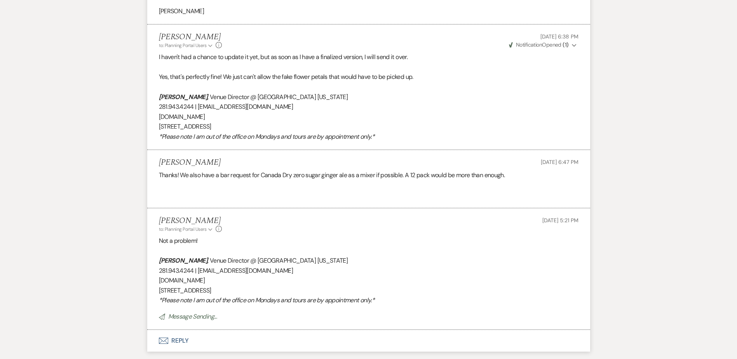
scroll to position [667, 0]
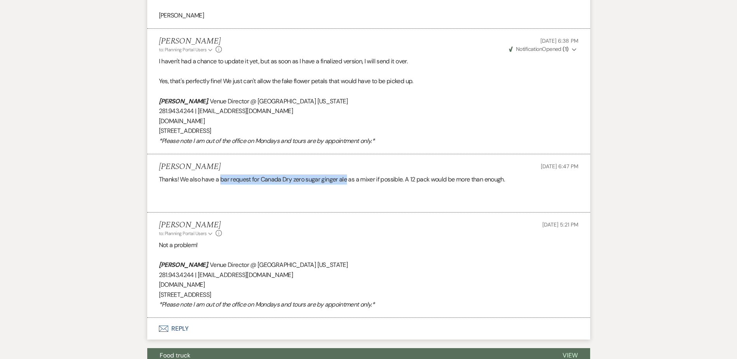
drag, startPoint x: 222, startPoint y: 188, endPoint x: 348, endPoint y: 190, distance: 126.4
click at [348, 185] on p "Thanks! We also have a bar request for Canada Dry zero sugar ginger ale as a mi…" at bounding box center [369, 180] width 420 height 10
copy p "bar request for Canada Dry zero sugar ginger ale"
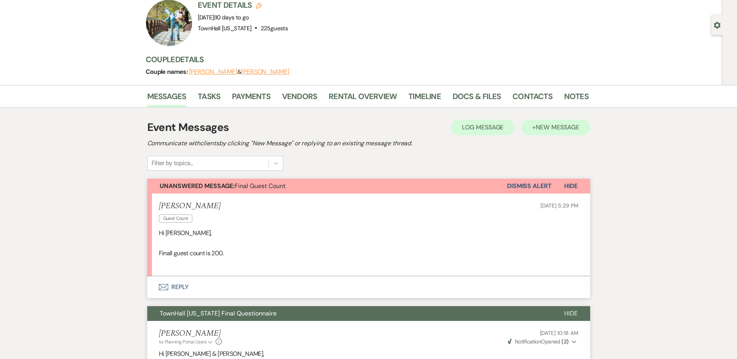
scroll to position [45, 0]
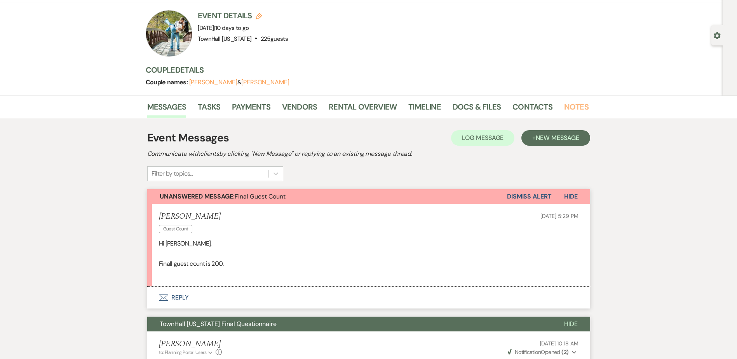
click at [579, 103] on link "Notes" at bounding box center [576, 109] width 24 height 17
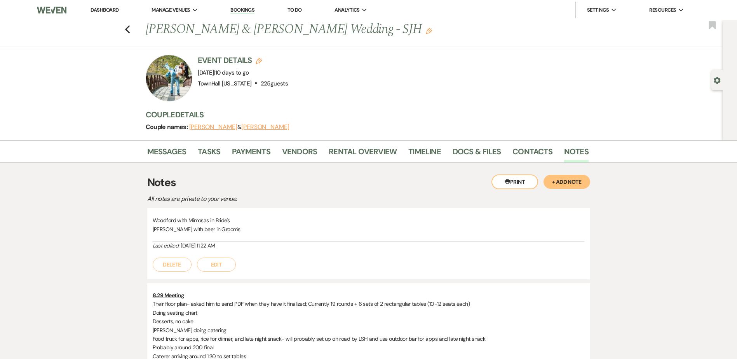
click at [559, 183] on button "+ Add Note" at bounding box center [567, 182] width 47 height 14
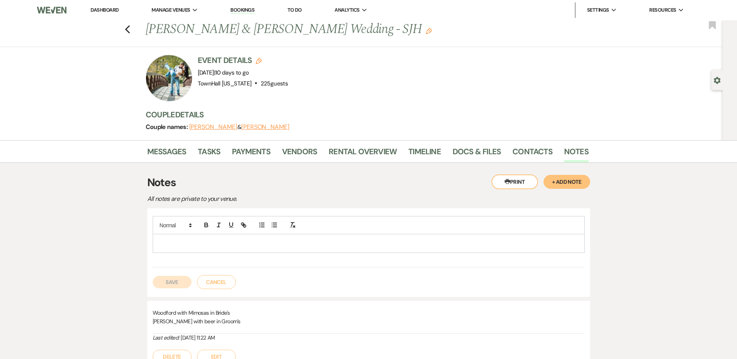
click at [175, 239] on p at bounding box center [369, 243] width 420 height 9
click at [169, 285] on button "Save" at bounding box center [172, 282] width 39 height 12
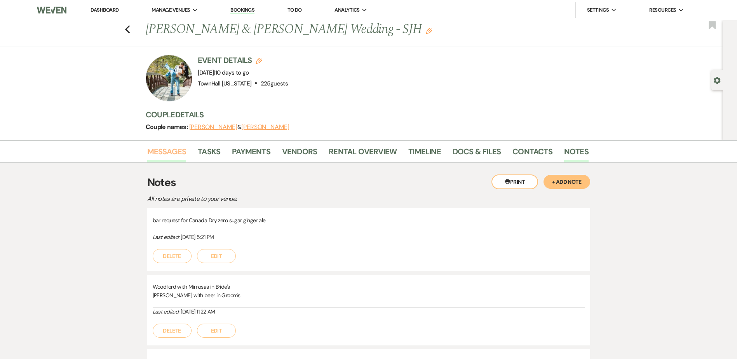
click at [175, 152] on link "Messages" at bounding box center [166, 153] width 39 height 17
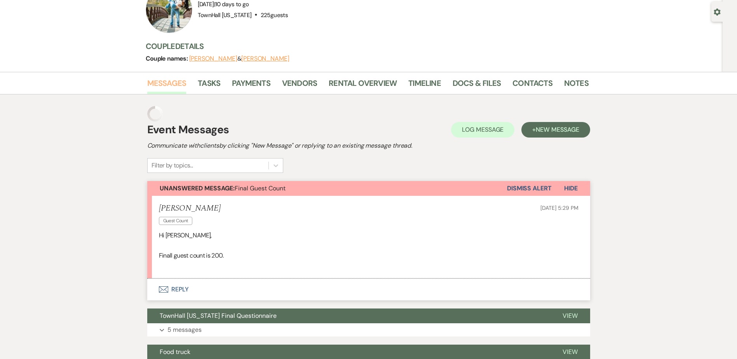
scroll to position [110, 0]
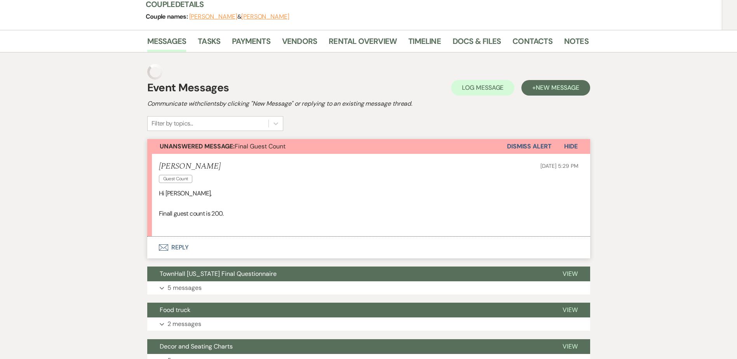
click at [171, 245] on button "Envelope Reply" at bounding box center [368, 248] width 443 height 22
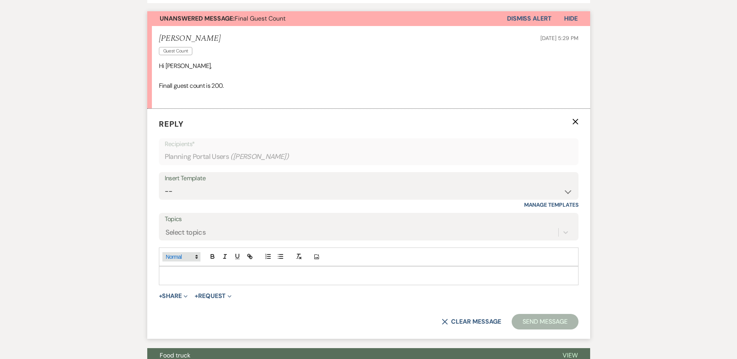
scroll to position [344, 0]
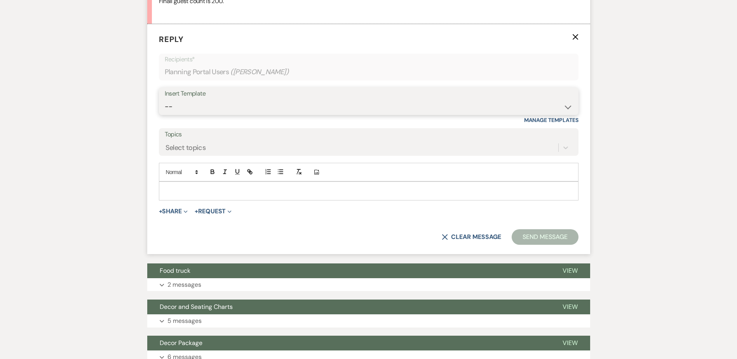
click at [187, 109] on select "-- Wedding Inquiry Follow Up: 2-3 days after initial lead- Avg Cost + Albums Th…" at bounding box center [369, 106] width 408 height 15
select select "1516"
click at [165, 99] on select "-- Wedding Inquiry Follow Up: 2-3 days after initial lead- Avg Cost + Albums Th…" at bounding box center [369, 106] width 408 height 15
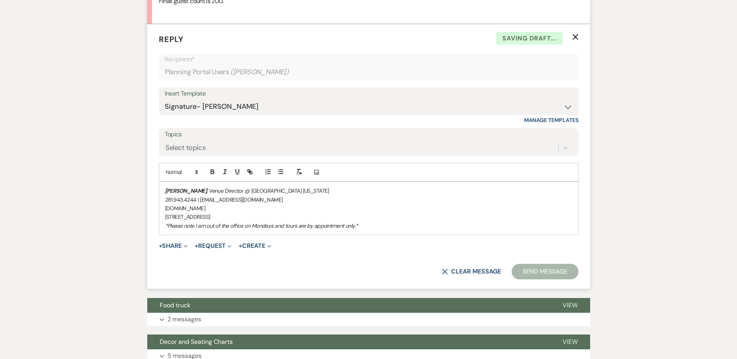
click at [164, 188] on div "Stephanie Jordan , Venue Director @ TownHall Texas 281.943.4244 | info@townhall…" at bounding box center [368, 208] width 419 height 53
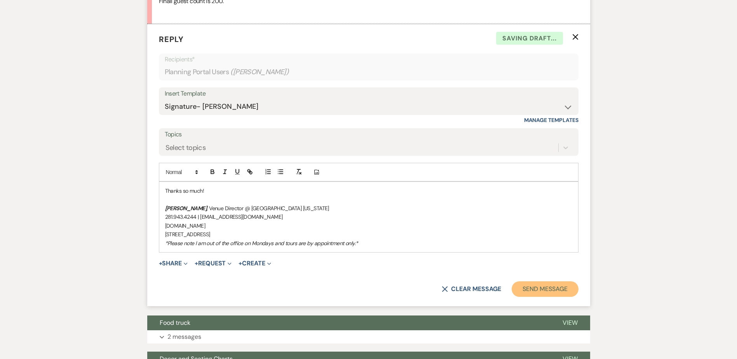
click at [543, 289] on button "Send Message" at bounding box center [545, 289] width 66 height 16
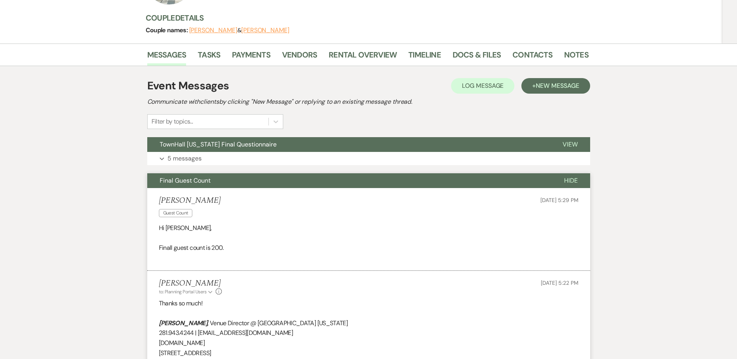
scroll to position [0, 0]
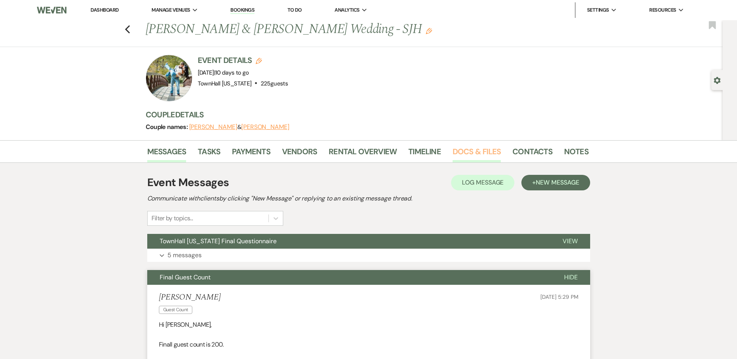
drag, startPoint x: 475, startPoint y: 152, endPoint x: 473, endPoint y: 157, distance: 5.9
click at [475, 152] on link "Docs & Files" at bounding box center [477, 153] width 48 height 17
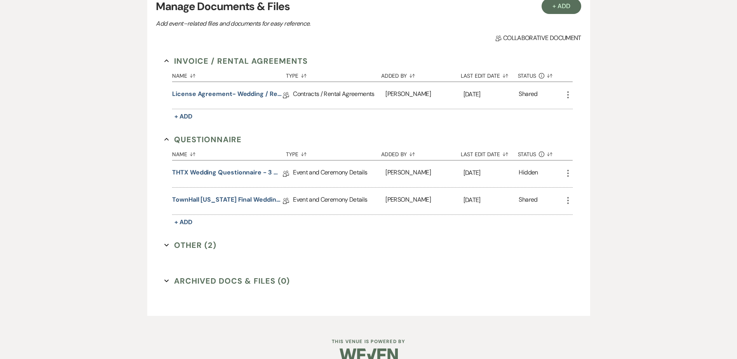
scroll to position [199, 0]
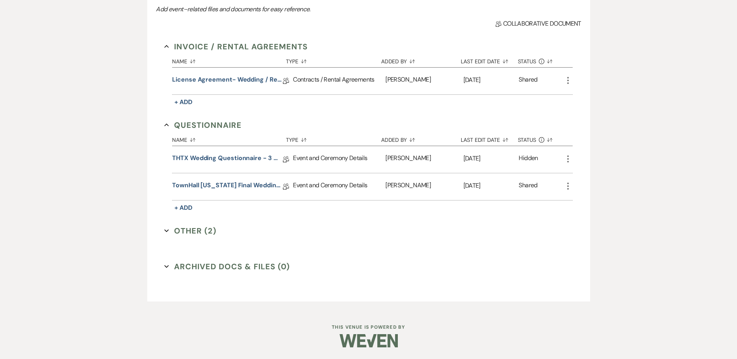
click at [188, 230] on button "Other (2) Expand" at bounding box center [190, 231] width 52 height 12
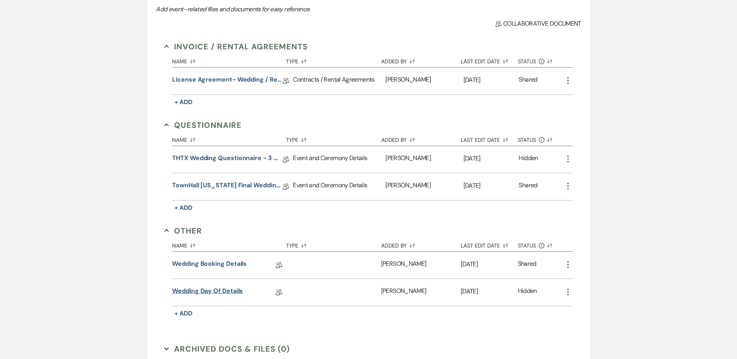
click at [196, 286] on link "Wedding Day Of Details" at bounding box center [207, 292] width 71 height 12
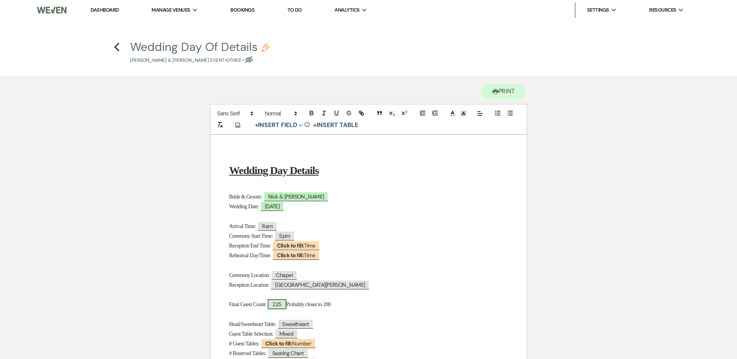
click at [283, 307] on span "225" at bounding box center [277, 304] width 18 height 10
select select "smartCustomField"
select select "{{guestCount}}"
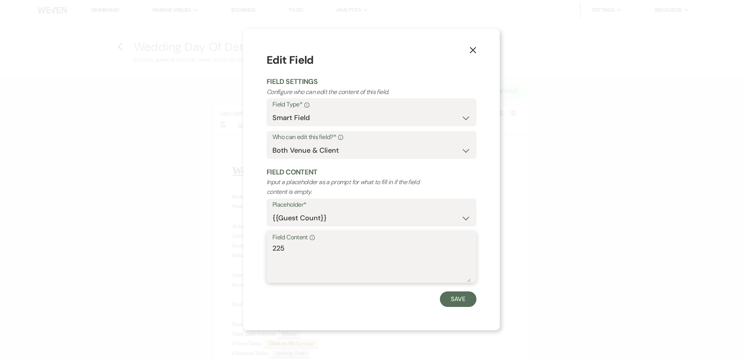
drag, startPoint x: 291, startPoint y: 248, endPoint x: 250, endPoint y: 241, distance: 42.1
click at [250, 242] on div "X Edit Field Field Settings Configure who can edit the content of this field. F…" at bounding box center [371, 179] width 257 height 301
type textarea "200"
click at [465, 301] on button "Save" at bounding box center [458, 300] width 37 height 16
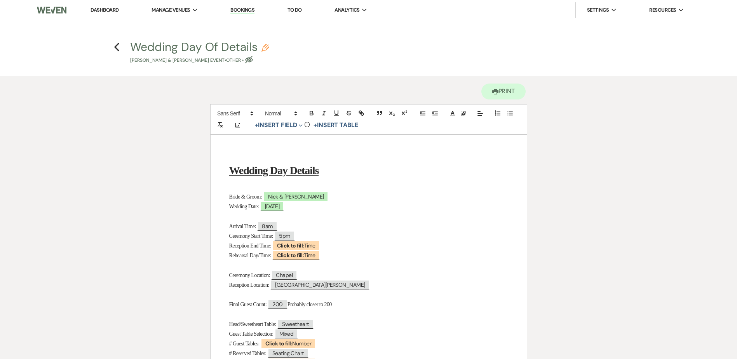
drag, startPoint x: 340, startPoint y: 304, endPoint x: 295, endPoint y: 302, distance: 45.5
click at [294, 302] on p "Final Guest Count: 200 Probably closer to 200" at bounding box center [368, 305] width 279 height 10
click at [120, 44] on icon "Previous" at bounding box center [117, 46] width 6 height 9
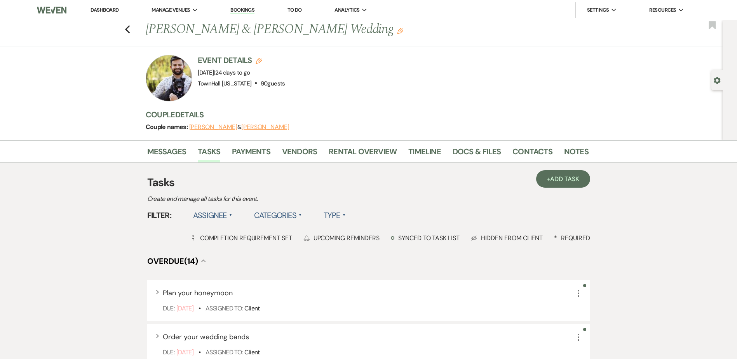
click at [218, 210] on label "Assignee ▲" at bounding box center [212, 215] width 39 height 14
click at [227, 244] on li "Assigned to venue" at bounding box center [232, 249] width 78 height 18
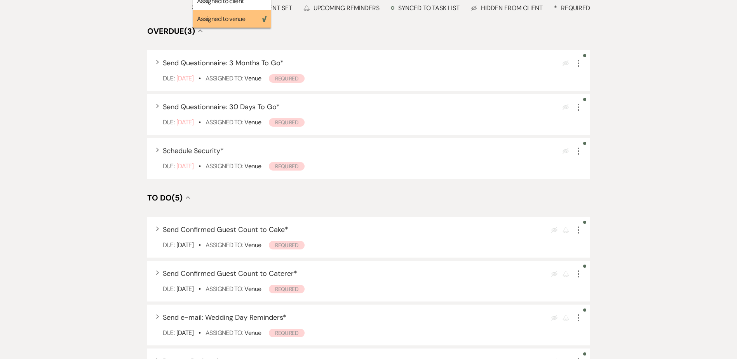
scroll to position [233, 0]
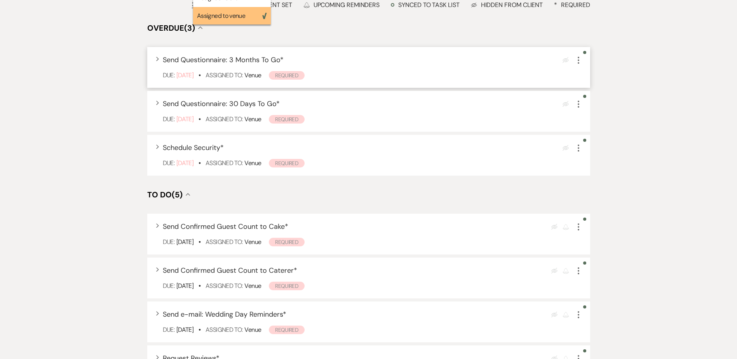
click at [577, 63] on icon "More" at bounding box center [578, 60] width 9 height 9
click at [578, 57] on icon "More" at bounding box center [578, 60] width 9 height 9
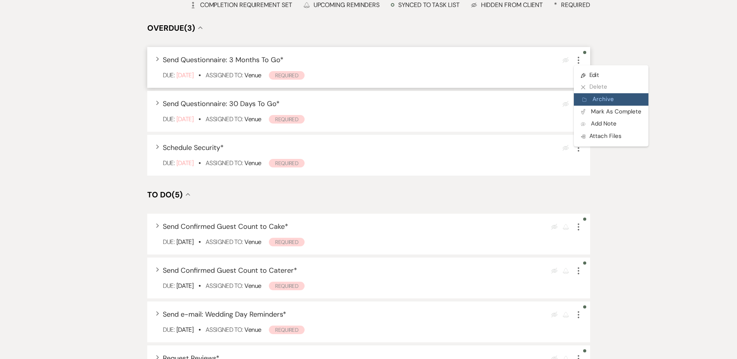
click at [596, 98] on button "Archive Archive" at bounding box center [611, 99] width 75 height 12
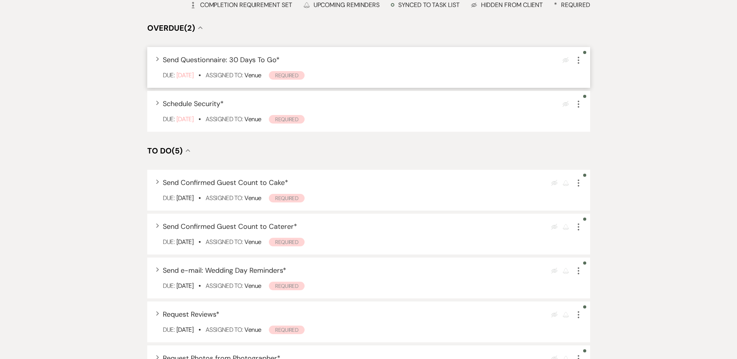
click at [578, 60] on icon "More" at bounding box center [578, 60] width 9 height 9
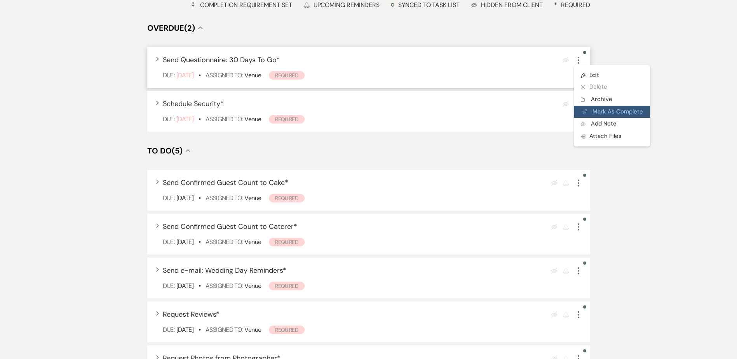
click at [597, 110] on button "Plan Portal Link Mark As Complete" at bounding box center [612, 112] width 76 height 12
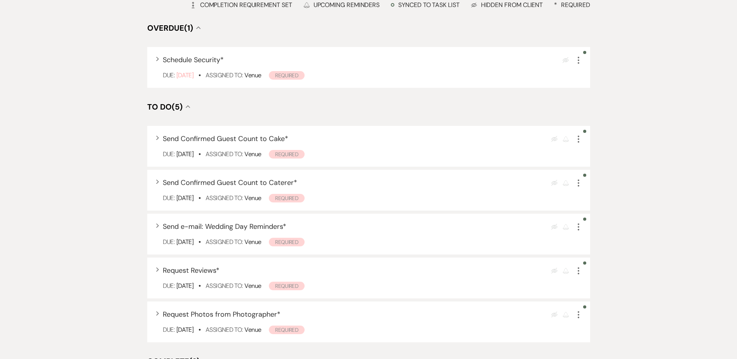
scroll to position [0, 0]
